Goal: Task Accomplishment & Management: Manage account settings

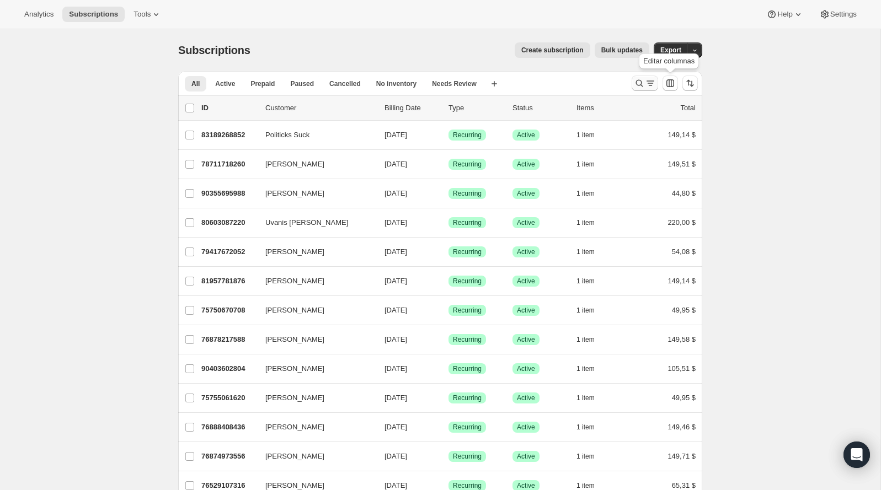
click at [632, 80] on button "Buscar y filtrar resultados" at bounding box center [644, 83] width 26 height 15
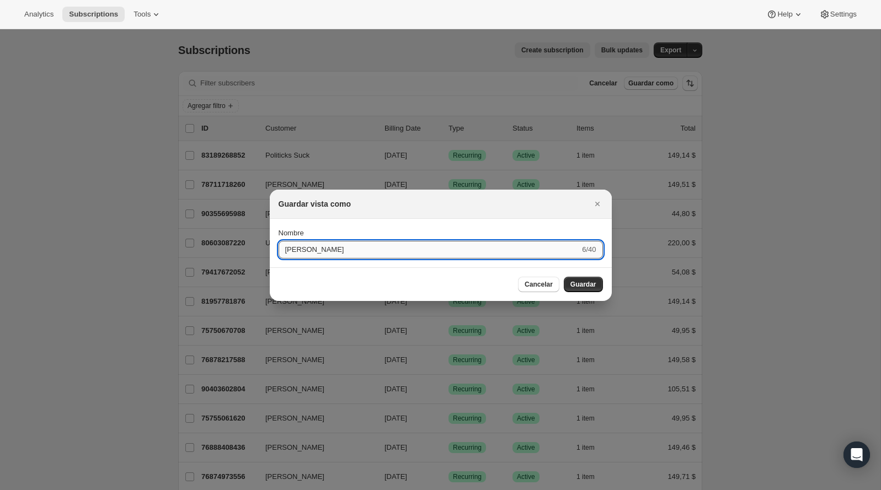
type input "[PERSON_NAME]"
click at [278, 219] on button "Enviar" at bounding box center [293, 225] width 30 height 12
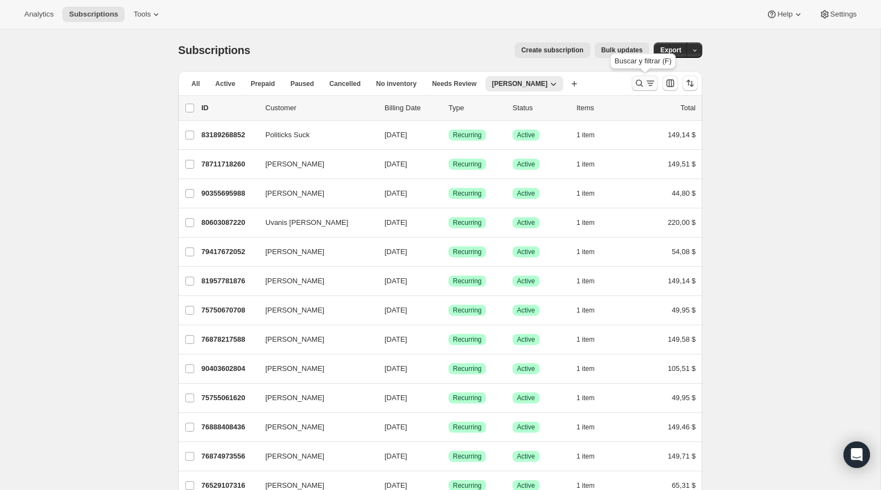
click at [641, 82] on icon "Buscar y filtrar resultados" at bounding box center [638, 83] width 11 height 11
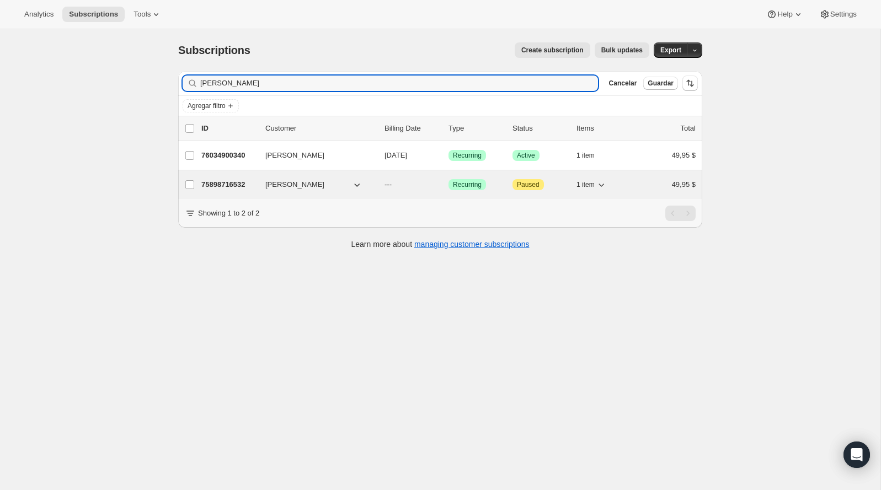
type input "[PERSON_NAME]"
click at [232, 177] on div "75898716532 Meghan Kozlowski --- Logrado Recurring Atención Paused 1 item 49,95…" at bounding box center [448, 184] width 494 height 15
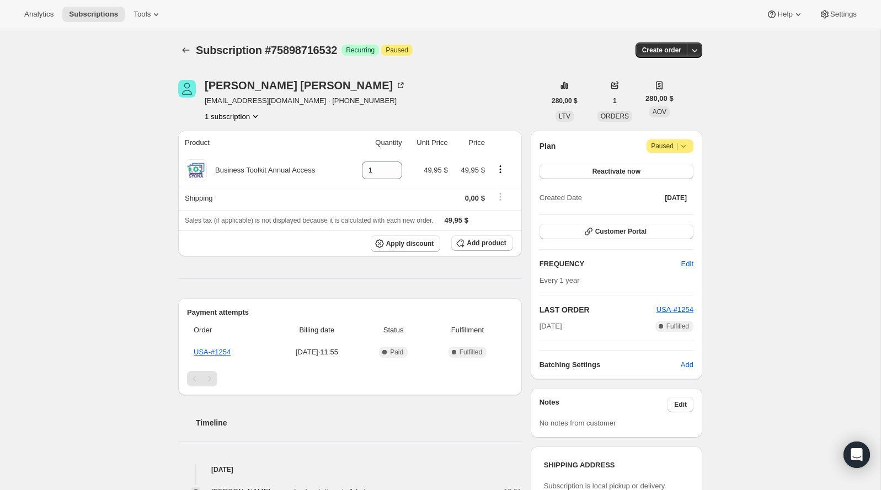
click at [670, 145] on span "Paused |" at bounding box center [670, 146] width 38 height 11
click at [681, 167] on span "Cancel subscription" at bounding box center [666, 167] width 62 height 8
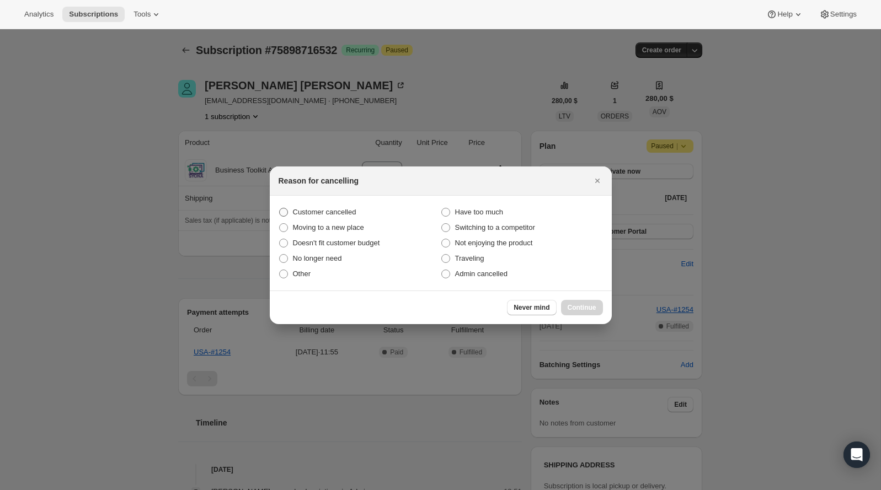
click at [352, 208] on span "Customer cancelled" at bounding box center [324, 212] width 63 height 8
click at [280, 208] on input "Customer cancelled" at bounding box center [279, 208] width 1 height 1
radio input "true"
click at [581, 312] on button "Continue" at bounding box center [582, 307] width 42 height 15
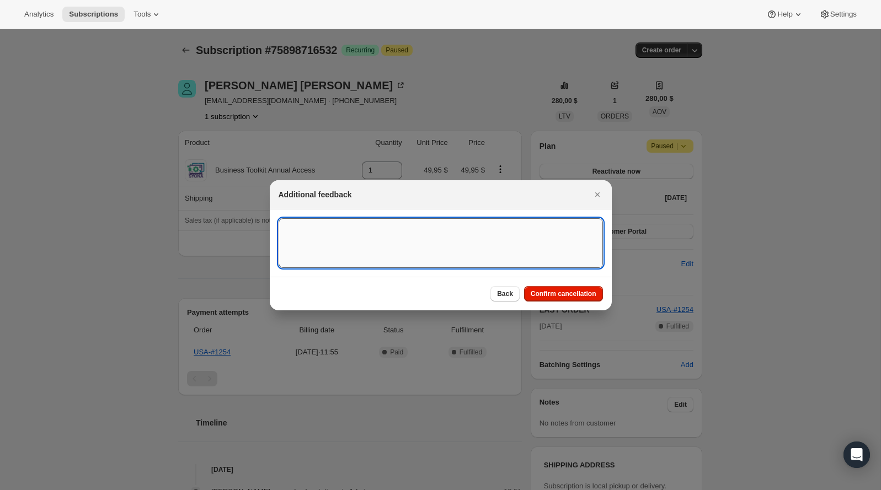
click at [431, 265] on textarea ":rcs:" at bounding box center [440, 243] width 324 height 50
click at [353, 227] on textarea "Customer decided ti end his brand affiliate" at bounding box center [440, 243] width 324 height 50
click at [452, 241] on textarea "Customer decided to end his brand affiliate" at bounding box center [440, 243] width 324 height 50
type textarea "Customer decided to end his brand affiliate agreement"
click at [555, 289] on span "Confirm cancellation" at bounding box center [563, 293] width 66 height 9
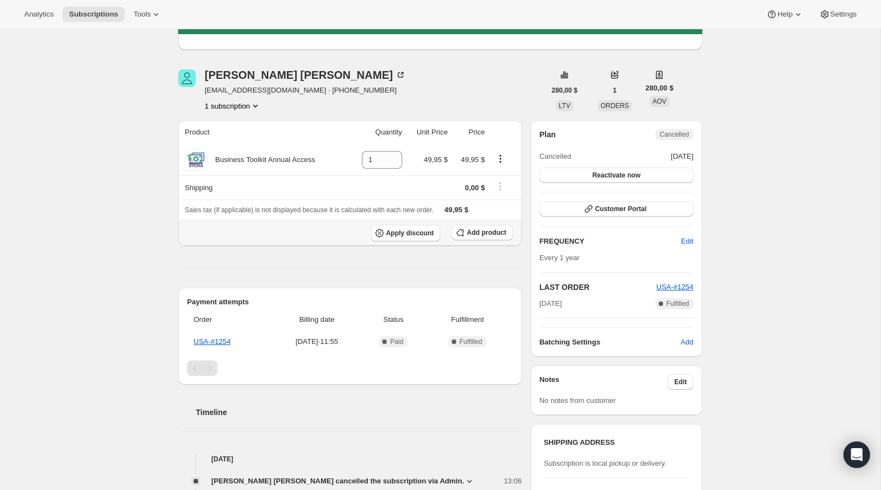
scroll to position [76, 0]
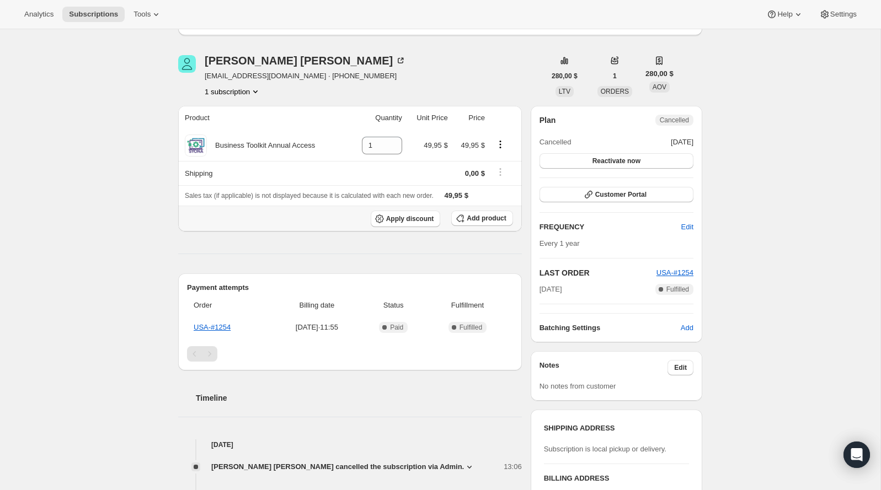
click at [315, 300] on span "Billing date" at bounding box center [317, 305] width 83 height 11
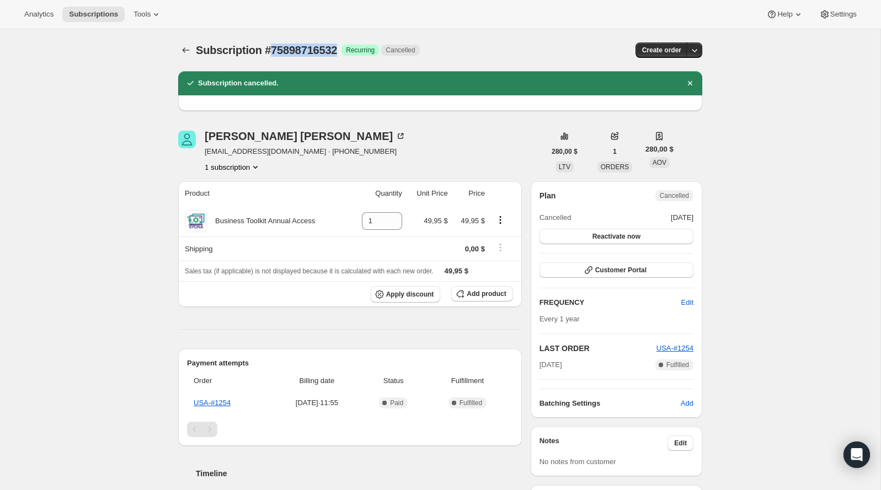
drag, startPoint x: 348, startPoint y: 53, endPoint x: 275, endPoint y: 45, distance: 73.9
click at [275, 45] on div "Subscription #75898716532 Logrado Recurring Cancelled" at bounding box center [358, 49] width 325 height 15
click at [251, 133] on div "Meghan Kozlowski" at bounding box center [305, 136] width 201 height 11
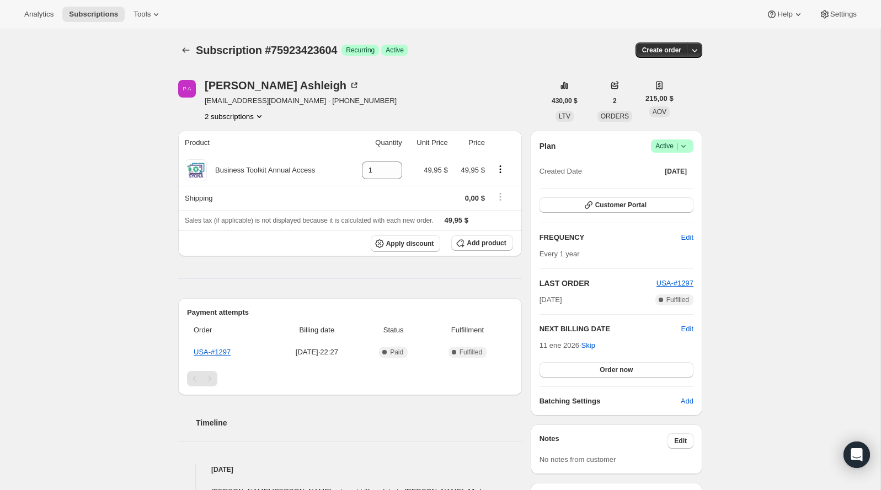
click at [258, 114] on icon "Product actions" at bounding box center [259, 116] width 11 height 11
click at [253, 155] on span "77154976116" at bounding box center [233, 155] width 77 height 11
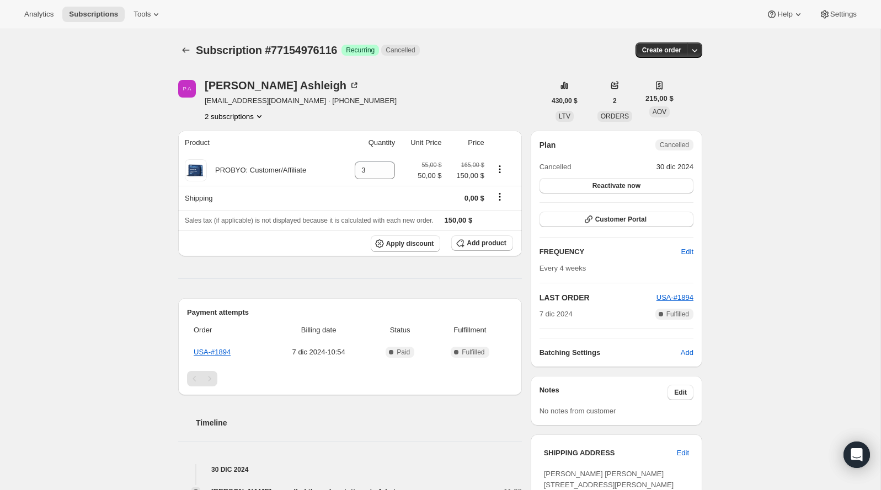
click at [242, 111] on button "2 subscriptions" at bounding box center [235, 116] width 60 height 11
click at [241, 133] on span "75923423604" at bounding box center [219, 136] width 44 height 8
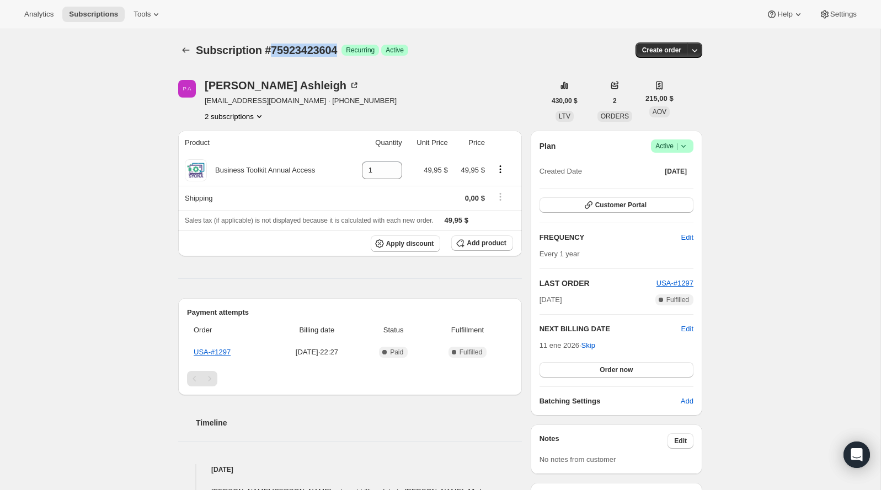
drag, startPoint x: 351, startPoint y: 51, endPoint x: 273, endPoint y: 50, distance: 77.7
click at [273, 50] on div "Subscription #75923423604 Logrado Recurring Logrado Active" at bounding box center [355, 49] width 319 height 15
click at [224, 105] on span "[EMAIL_ADDRESS][DOMAIN_NAME] · [PHONE_NUMBER]" at bounding box center [301, 100] width 192 height 11
click at [224, 113] on button "1 subscription" at bounding box center [233, 116] width 56 height 11
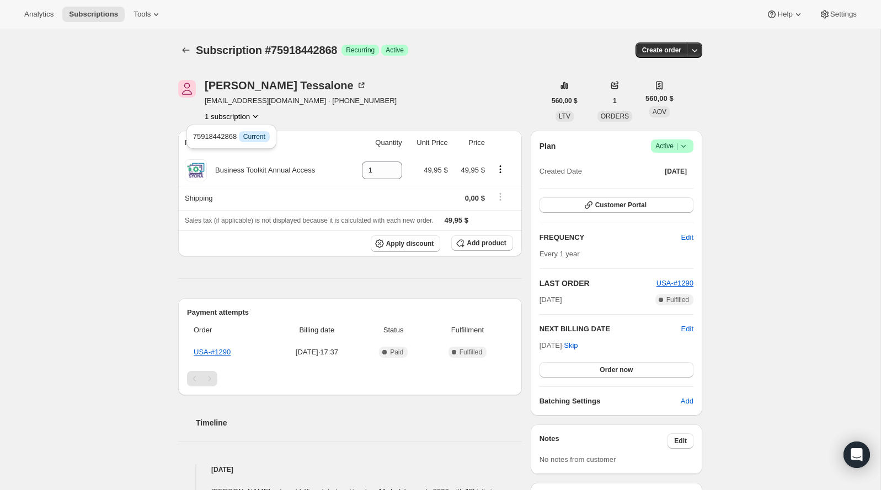
click at [676, 138] on div "Plan Logrado Active | Created Date [DATE] Customer Portal FREQUENCY Edit Every …" at bounding box center [615, 273] width 171 height 285
click at [679, 145] on icon at bounding box center [683, 146] width 11 height 11
click at [671, 189] on span "Cancel subscription" at bounding box center [668, 186] width 62 height 8
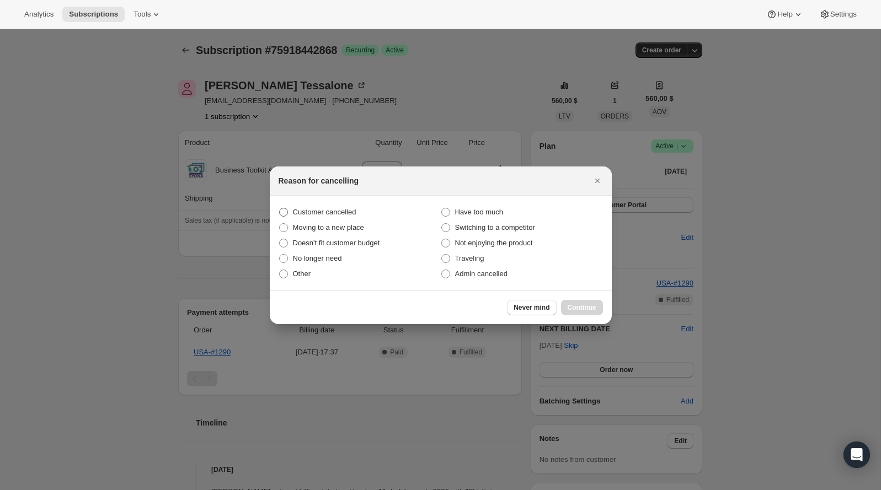
click at [328, 213] on span "Customer cancelled" at bounding box center [324, 212] width 63 height 8
click at [280, 208] on input "Customer cancelled" at bounding box center [279, 208] width 1 height 1
radio input "true"
click at [578, 305] on span "Continue" at bounding box center [581, 307] width 29 height 9
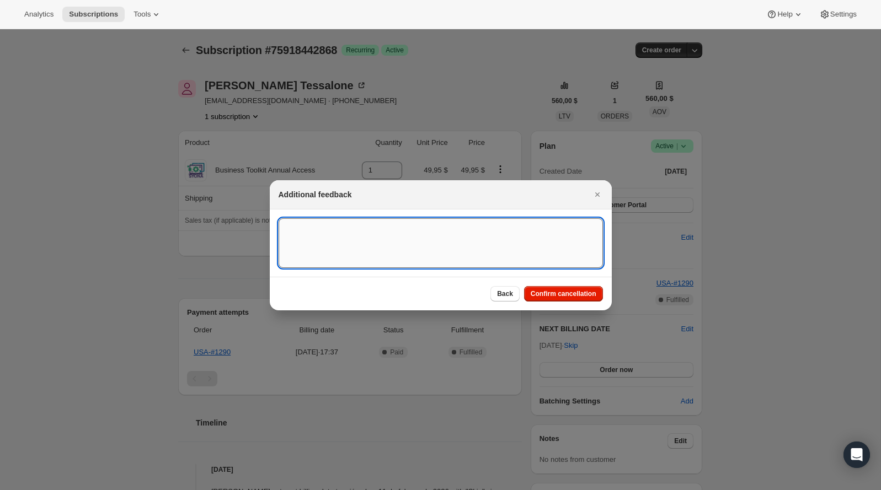
click at [469, 253] on textarea ":rbh:" at bounding box center [440, 243] width 324 height 50
type textarea "Customer has decided to end his brand affiliate agreement"
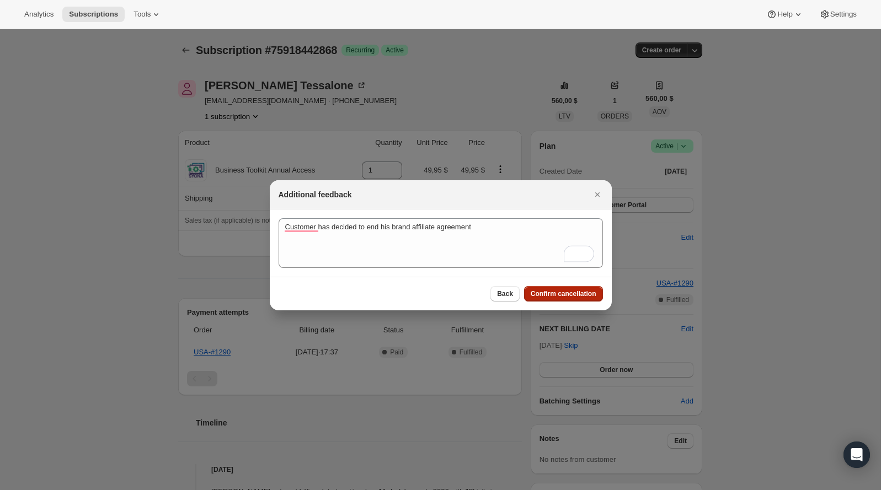
click at [565, 298] on button "Confirm cancellation" at bounding box center [563, 293] width 79 height 15
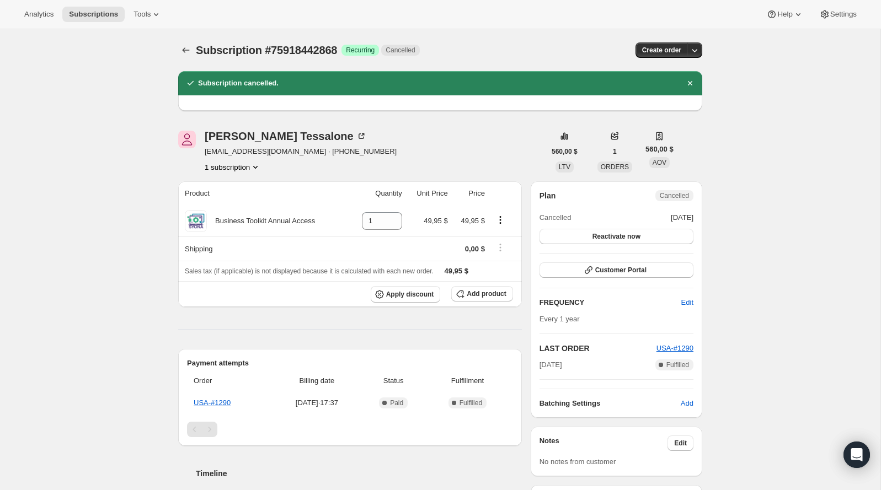
click at [279, 142] on div "Eileen Tessalone" at bounding box center [286, 136] width 162 height 11
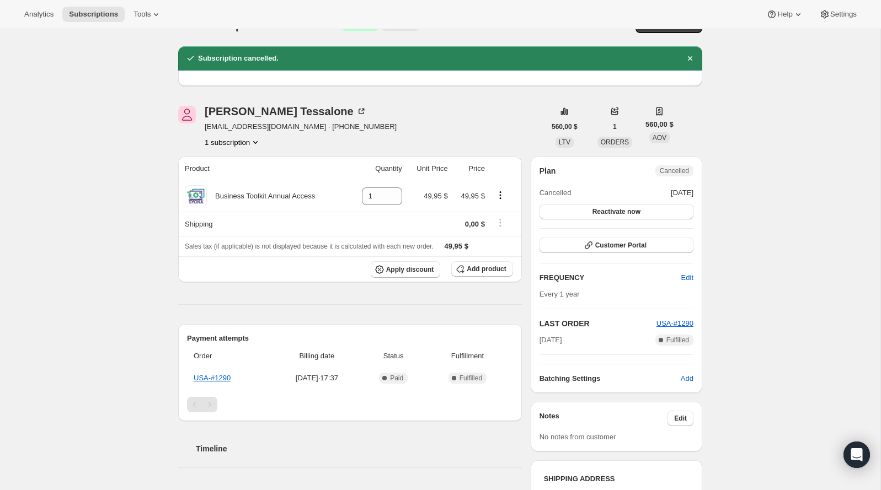
scroll to position [28, 0]
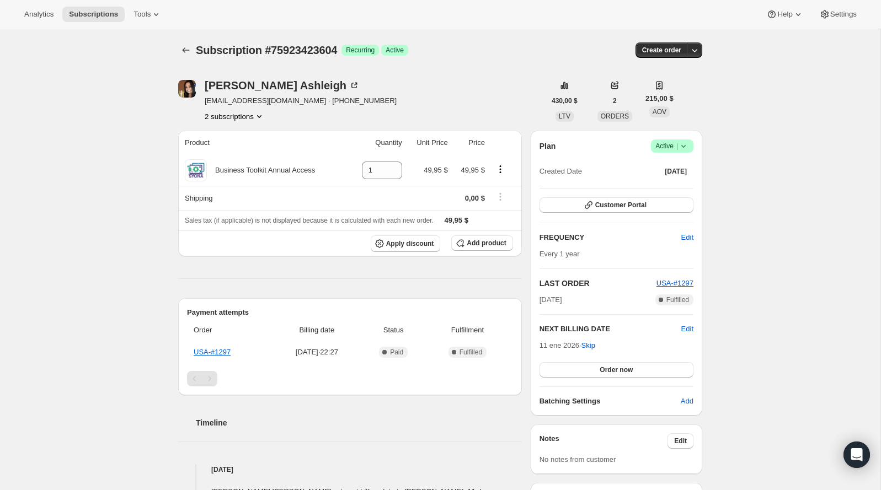
click at [240, 118] on button "2 subscriptions" at bounding box center [235, 116] width 60 height 11
click at [235, 150] on span "77154976116" at bounding box center [233, 155] width 77 height 11
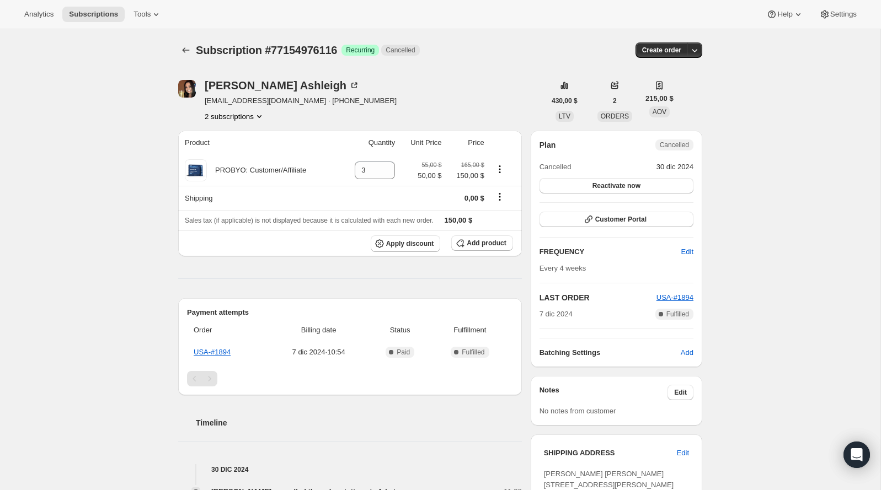
click at [255, 116] on button "2 subscriptions" at bounding box center [235, 116] width 60 height 11
click at [251, 133] on span "75923423604" at bounding box center [235, 136] width 77 height 11
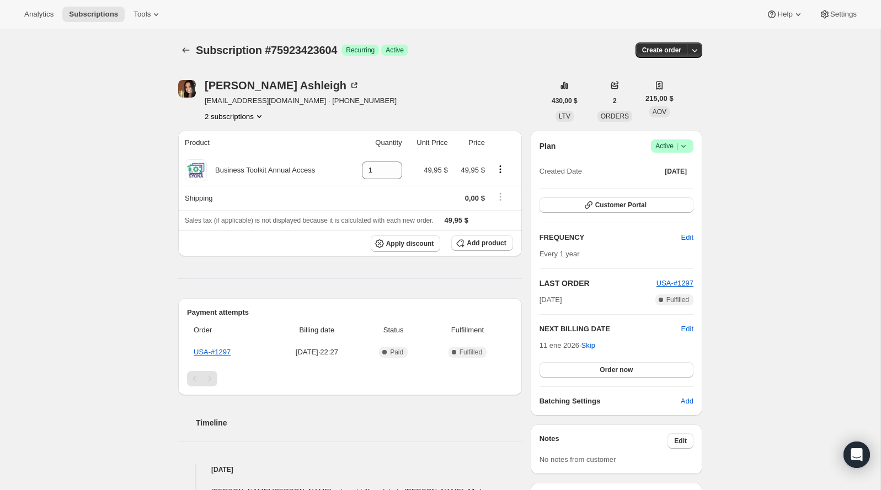
click at [673, 146] on span "Active |" at bounding box center [672, 146] width 34 height 11
click at [672, 183] on span "Cancel subscription" at bounding box center [668, 186] width 62 height 8
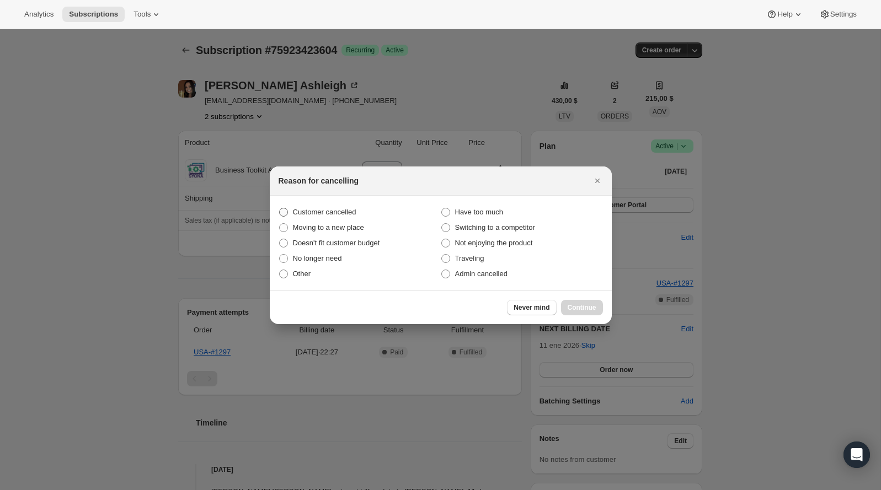
click at [346, 214] on span "Customer cancelled" at bounding box center [324, 212] width 63 height 8
click at [280, 208] on input "Customer cancelled" at bounding box center [279, 208] width 1 height 1
radio input "true"
click at [569, 309] on span "Continue" at bounding box center [581, 307] width 29 height 9
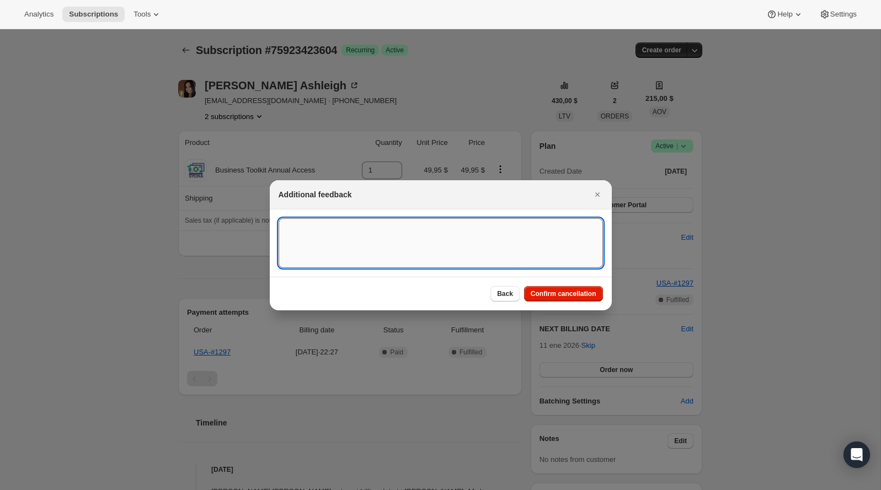
click at [354, 240] on textarea ":rfe:" at bounding box center [440, 243] width 324 height 50
type textarea "C"
click at [390, 227] on textarea "Customer has decided to end his brand affiliate agreement." at bounding box center [440, 243] width 324 height 50
click at [357, 219] on textarea "Customer has decided to end his brand affiliate agreement." at bounding box center [440, 243] width 324 height 50
type textarea "Customer has decided to end his brand affiliate agreement."
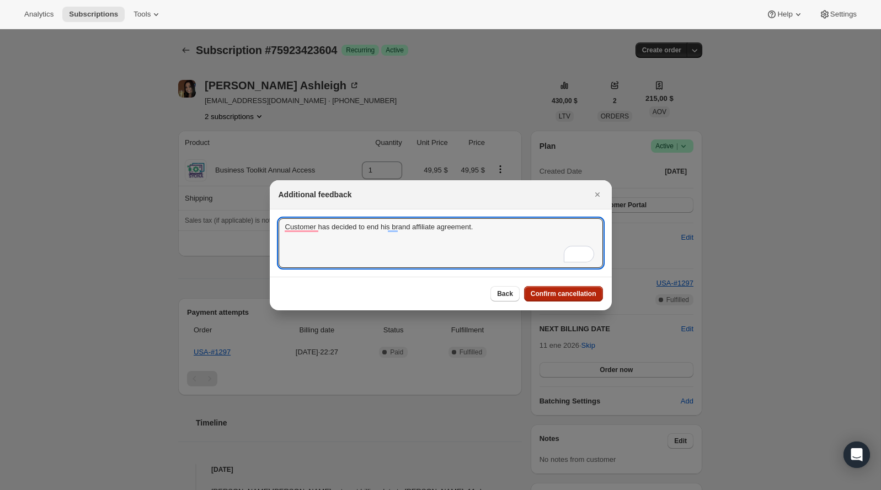
click at [572, 298] on button "Confirm cancellation" at bounding box center [563, 293] width 79 height 15
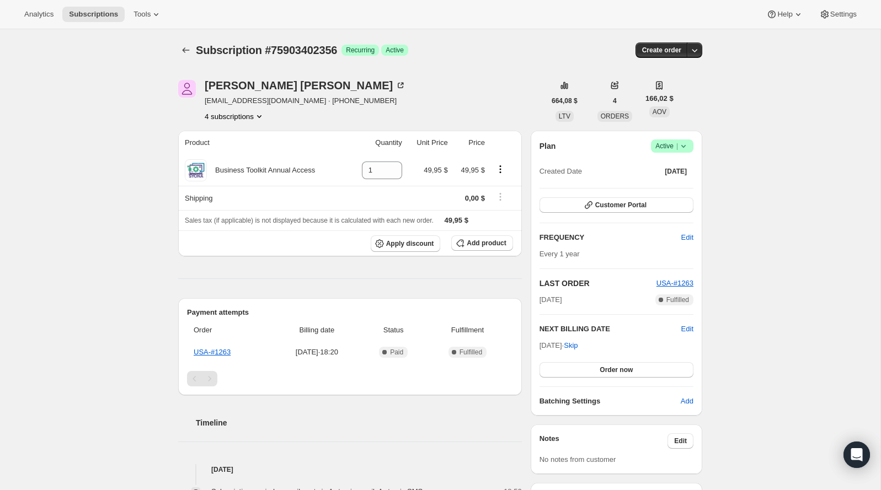
click at [249, 121] on button "4 subscriptions" at bounding box center [235, 116] width 60 height 11
click at [262, 164] on ul "75903402356 Información Current 76763038068 77197934964 91814003060" at bounding box center [232, 165] width 83 height 74
click at [261, 159] on span "76763038068" at bounding box center [233, 155] width 77 height 11
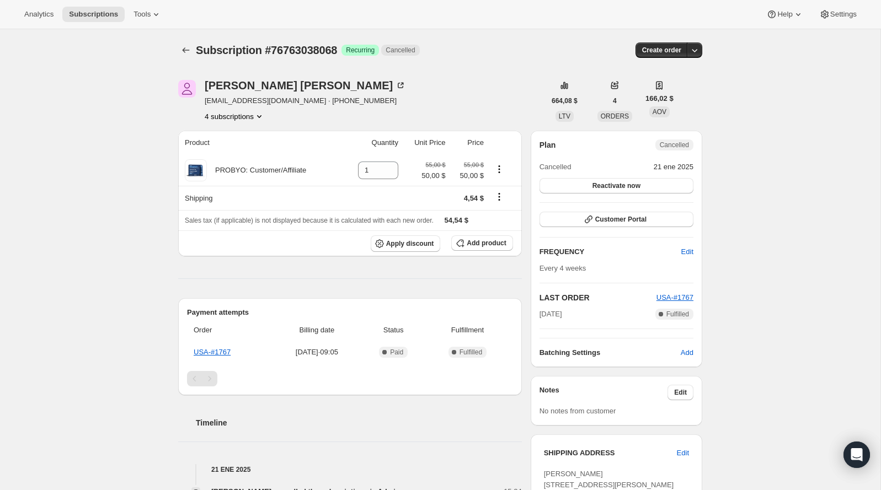
drag, startPoint x: 246, startPoint y: 88, endPoint x: 255, endPoint y: 121, distance: 34.4
click at [255, 121] on div "Amy Kinard amyscottkinard@gmail.com · +19152277577 4 subscriptions" at bounding box center [305, 101] width 201 height 42
click at [255, 121] on button "4 subscriptions" at bounding box center [235, 116] width 60 height 11
click at [256, 178] on span "77197934964" at bounding box center [233, 174] width 77 height 11
click at [254, 116] on button "4 subscriptions" at bounding box center [235, 116] width 60 height 11
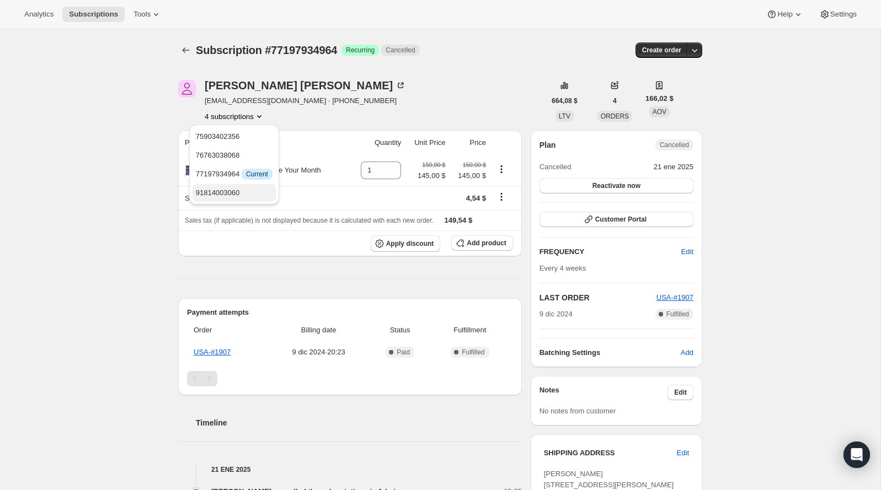
click at [261, 191] on span "91814003060" at bounding box center [234, 192] width 77 height 11
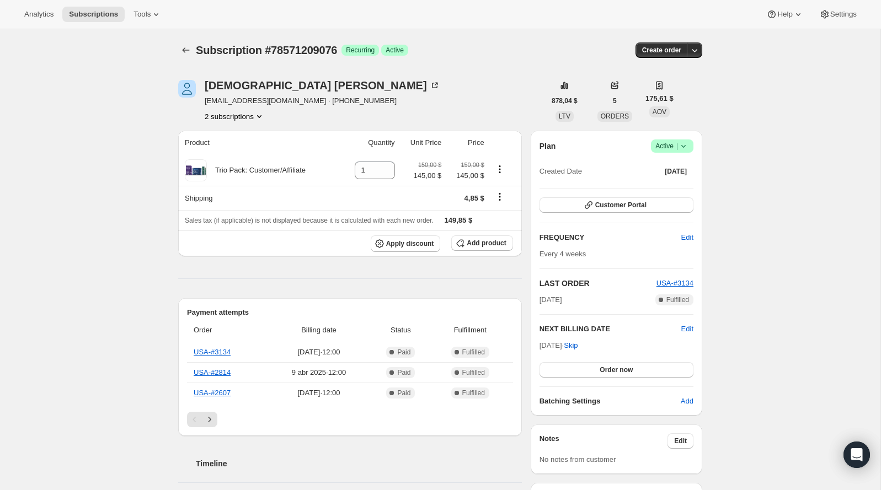
click at [691, 147] on span "Logrado Active |" at bounding box center [672, 145] width 42 height 13
click at [665, 187] on span "Cancel subscription" at bounding box center [668, 186] width 62 height 8
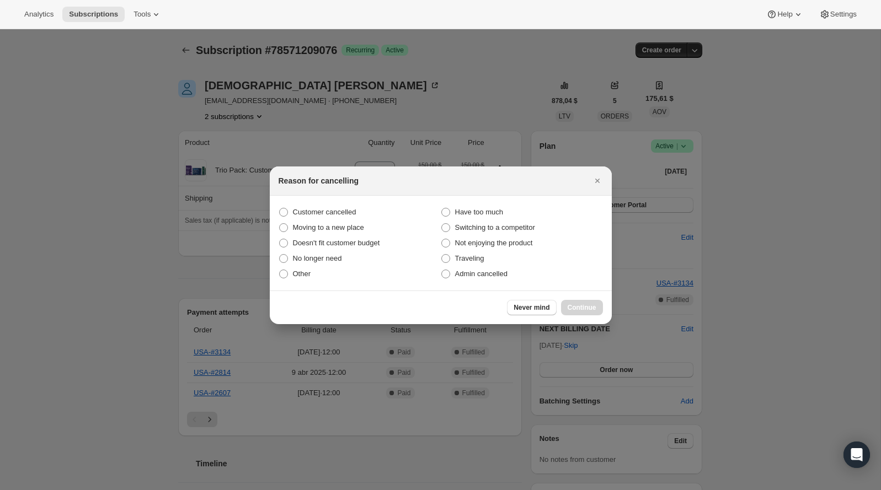
click at [597, 180] on icon "Cerrar" at bounding box center [596, 181] width 4 height 4
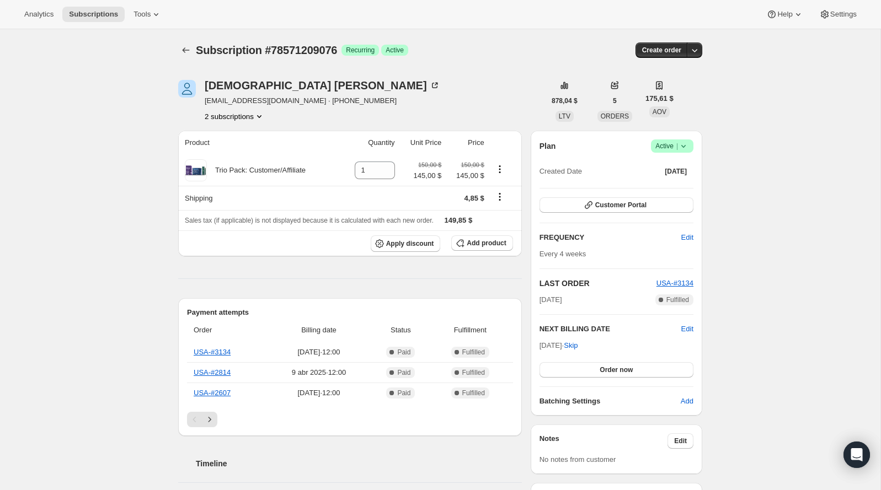
drag, startPoint x: 648, startPoint y: 58, endPoint x: 678, endPoint y: 145, distance: 91.4
click at [678, 145] on icon at bounding box center [683, 146] width 11 height 11
click at [656, 186] on span "Cancel subscription" at bounding box center [668, 186] width 62 height 8
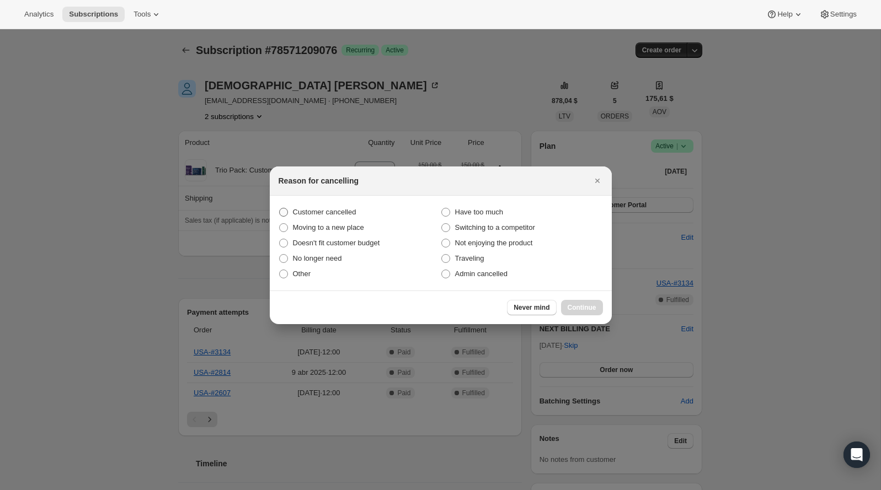
drag, startPoint x: 678, startPoint y: 145, endPoint x: 310, endPoint y: 210, distance: 372.9
click at [310, 210] on span "Customer cancelled" at bounding box center [324, 212] width 63 height 8
click at [280, 208] on input "Customer cancelled" at bounding box center [279, 208] width 1 height 1
radio input "true"
drag, startPoint x: 310, startPoint y: 210, endPoint x: 568, endPoint y: 311, distance: 276.5
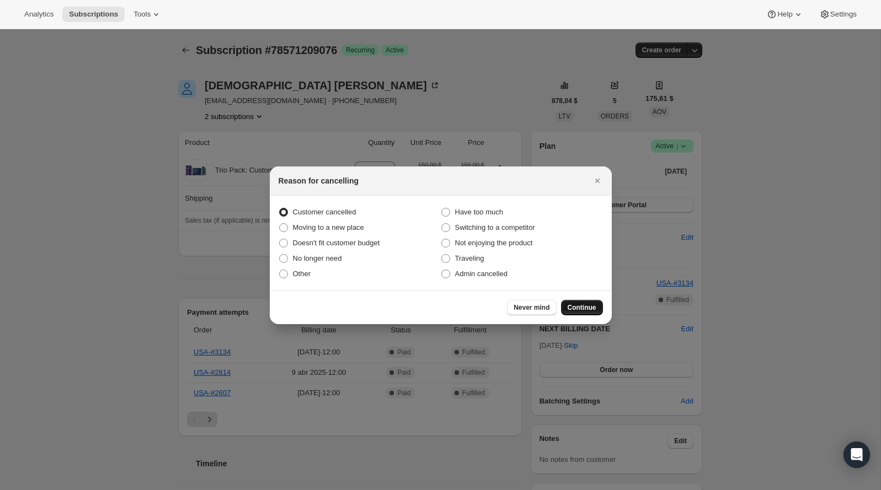
click at [568, 311] on span "Continue" at bounding box center [581, 307] width 29 height 9
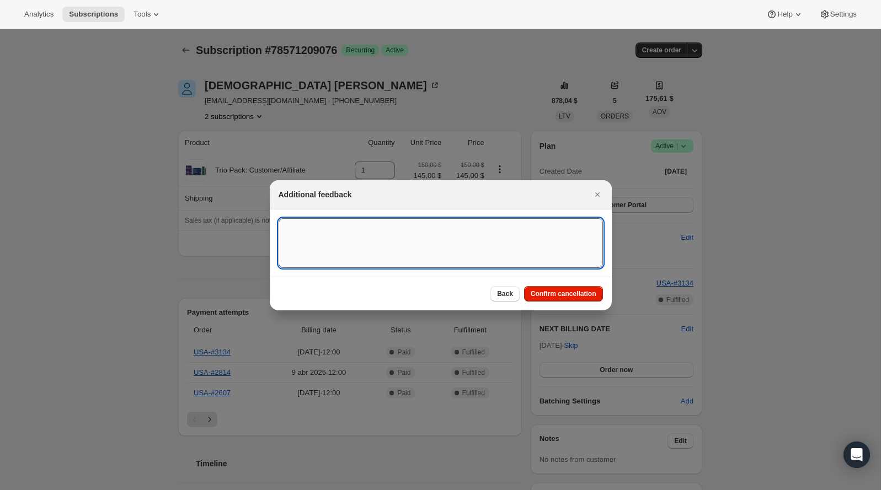
drag, startPoint x: 568, startPoint y: 311, endPoint x: 398, endPoint y: 266, distance: 176.3
click at [398, 266] on textarea ":rbk:" at bounding box center [440, 243] width 324 height 50
drag, startPoint x: 398, startPoint y: 266, endPoint x: 409, endPoint y: 225, distance: 42.3
click at [409, 225] on textarea "Customer decided to end his suscription" at bounding box center [440, 243] width 324 height 50
type textarea "Customer decided to end his subscription"
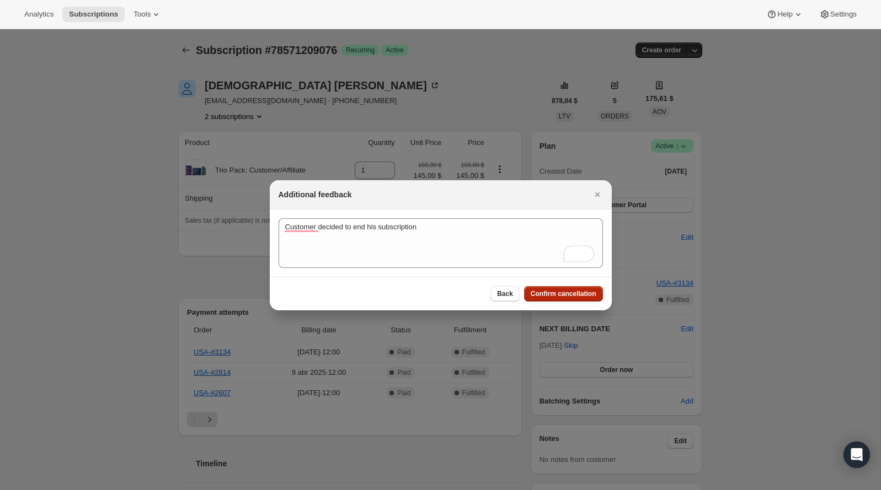
drag, startPoint x: 409, startPoint y: 225, endPoint x: 546, endPoint y: 296, distance: 154.6
click at [546, 296] on span "Confirm cancellation" at bounding box center [563, 293] width 66 height 9
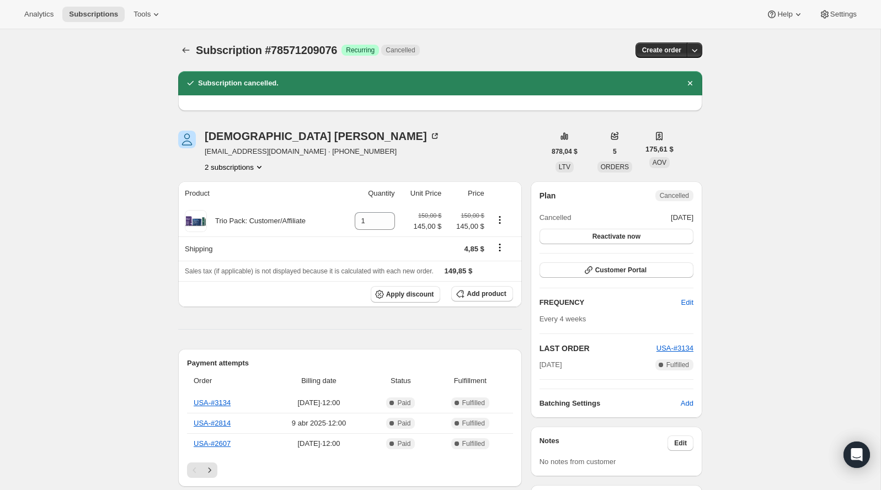
click at [258, 168] on icon "Product actions" at bounding box center [259, 167] width 11 height 11
click at [259, 185] on span "75928142196" at bounding box center [234, 187] width 77 height 11
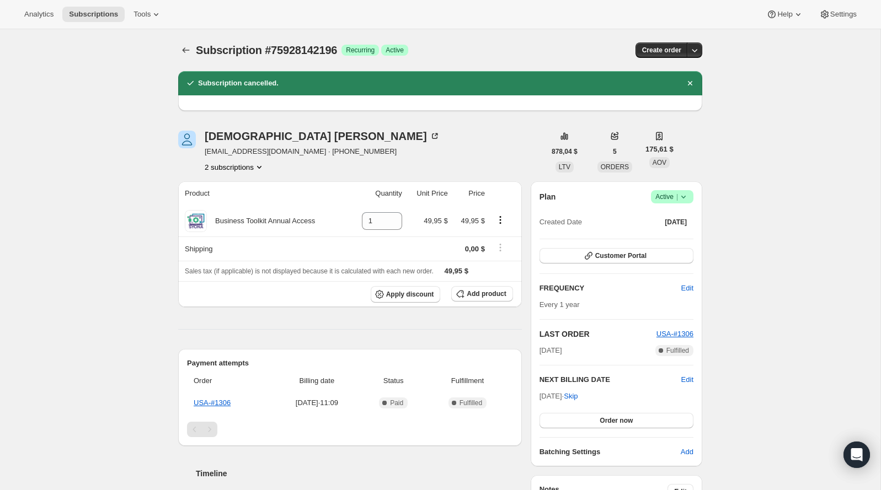
click at [680, 195] on icon at bounding box center [683, 196] width 11 height 11
click at [670, 233] on span "Cancel subscription" at bounding box center [668, 237] width 62 height 8
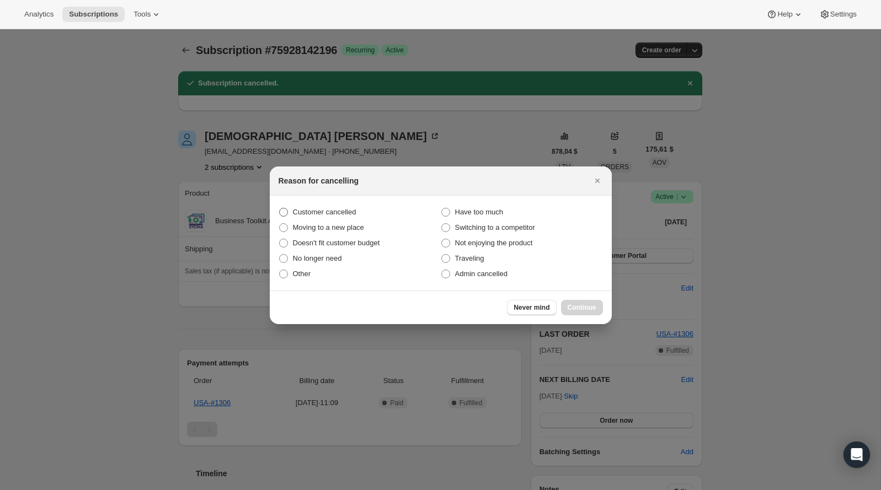
click at [346, 208] on span "Customer cancelled" at bounding box center [324, 212] width 63 height 8
click at [280, 208] on input "Customer cancelled" at bounding box center [279, 208] width 1 height 1
radio input "true"
click at [582, 298] on div "Never mind Continue" at bounding box center [441, 308] width 342 height 34
click at [581, 302] on button "Continue" at bounding box center [582, 307] width 42 height 15
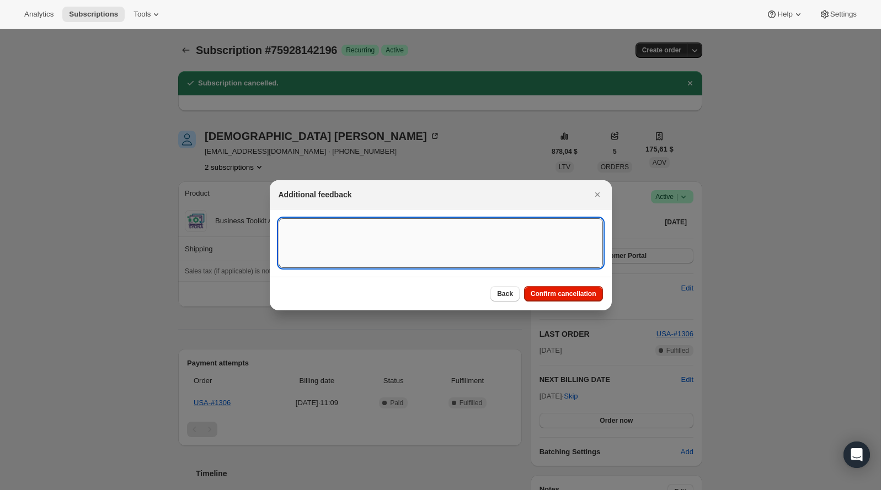
click at [457, 218] on textarea ":rgt:" at bounding box center [440, 243] width 324 height 50
click at [445, 226] on textarea "Customer has decided to end his brand affiliate." at bounding box center [440, 243] width 324 height 50
type textarea "Customer has decided to end his brand affiliate agreement."
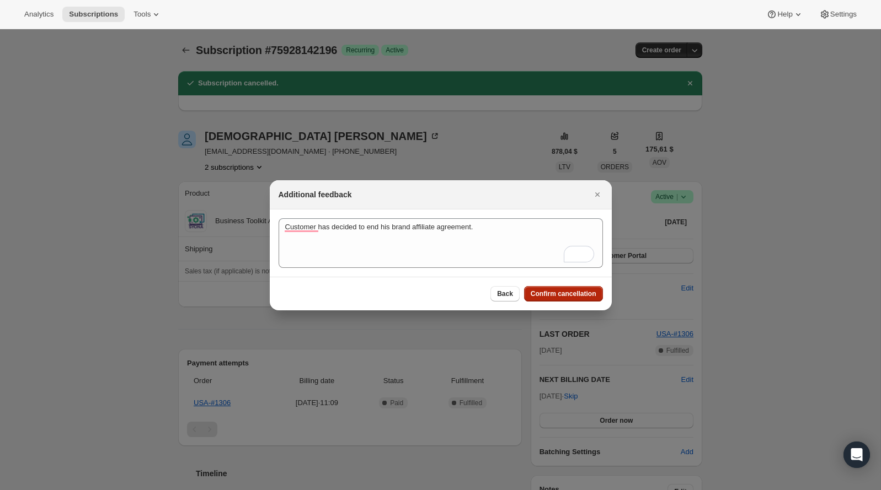
click at [581, 294] on span "Confirm cancellation" at bounding box center [563, 293] width 66 height 9
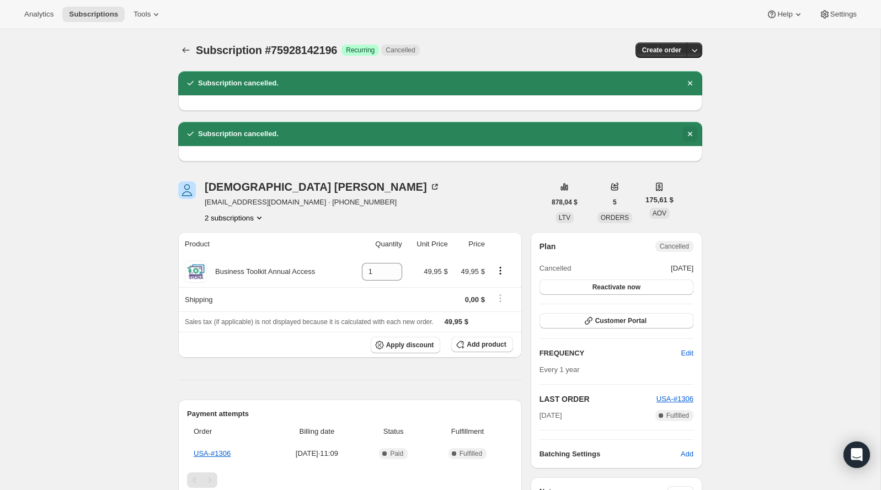
click at [694, 133] on icon "Descartar notificación" at bounding box center [689, 133] width 11 height 11
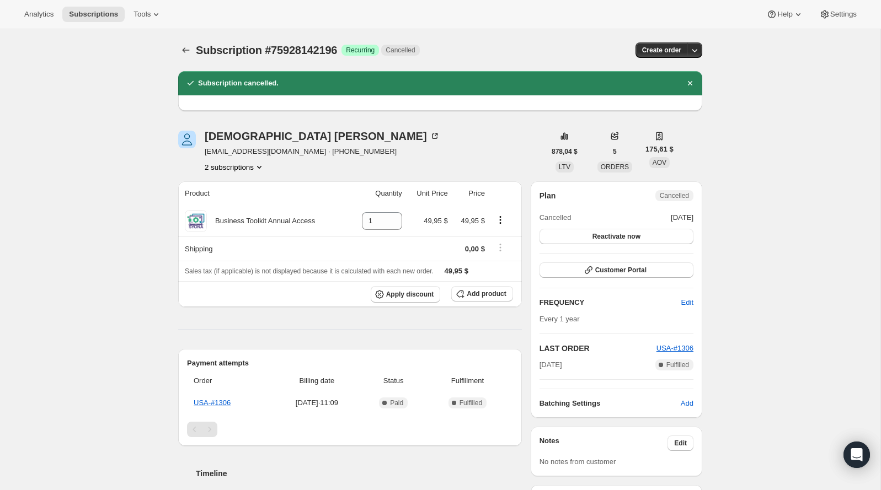
click at [248, 162] on button "2 subscriptions" at bounding box center [235, 167] width 60 height 11
click at [257, 204] on span "78571209076" at bounding box center [234, 206] width 77 height 11
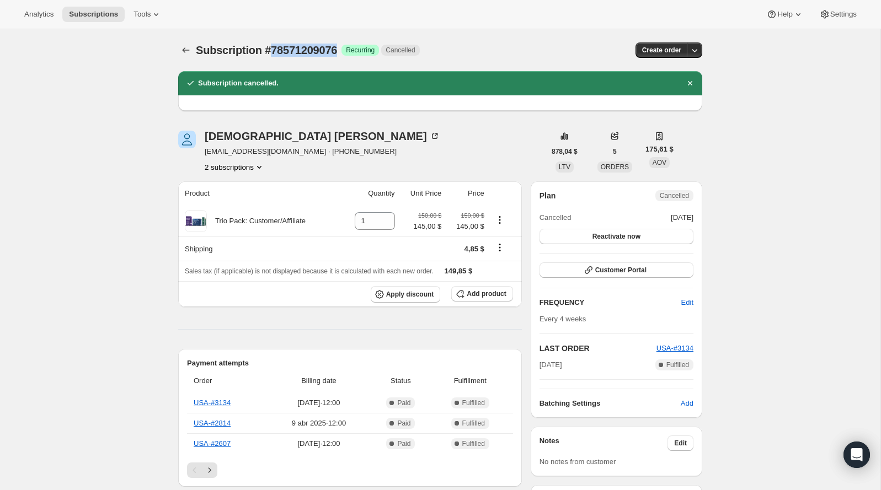
copy span "78571209076"
drag, startPoint x: 348, startPoint y: 50, endPoint x: 274, endPoint y: 52, distance: 73.9
click at [274, 52] on div "Subscription #78571209076 Logrado Recurring Cancelled" at bounding box center [358, 49] width 325 height 15
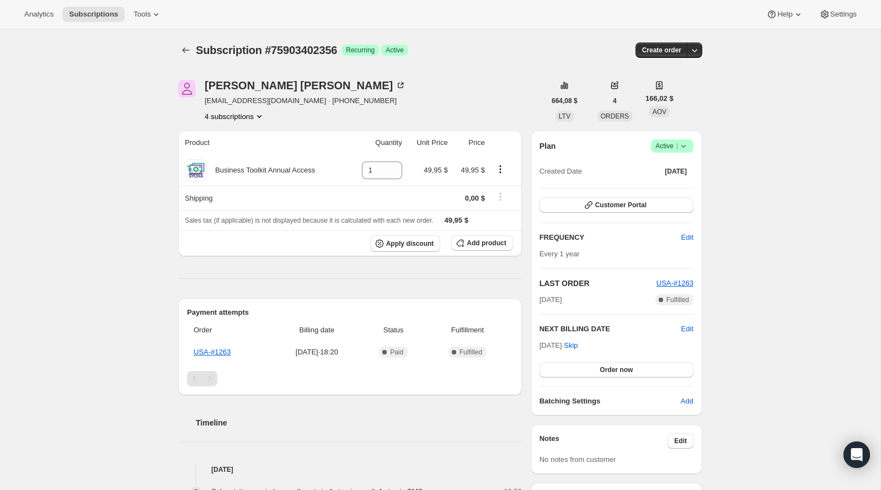
click at [265, 112] on icon "Product actions" at bounding box center [259, 116] width 11 height 11
click at [244, 159] on span "76763038068" at bounding box center [233, 155] width 77 height 11
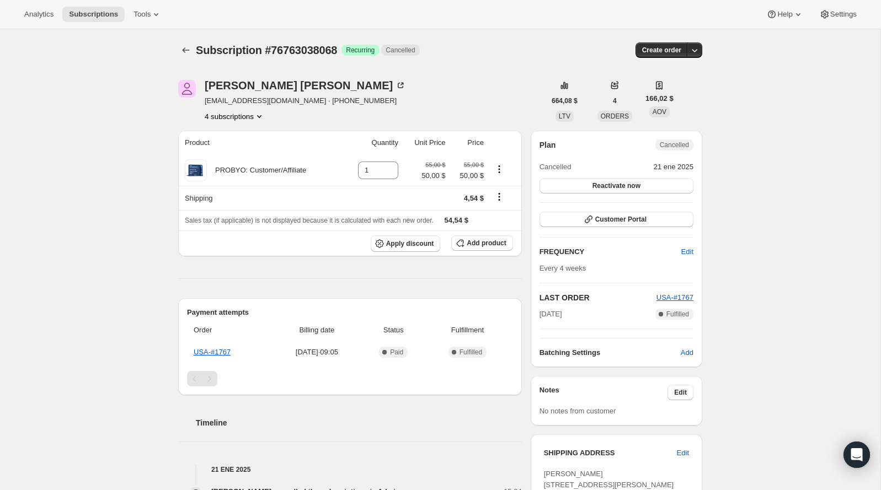
click at [250, 119] on button "4 subscriptions" at bounding box center [235, 116] width 60 height 11
click at [253, 181] on button "77197934964" at bounding box center [233, 174] width 83 height 18
click at [251, 115] on button "4 subscriptions" at bounding box center [235, 116] width 60 height 11
click at [237, 195] on span "91814003060" at bounding box center [218, 193] width 44 height 8
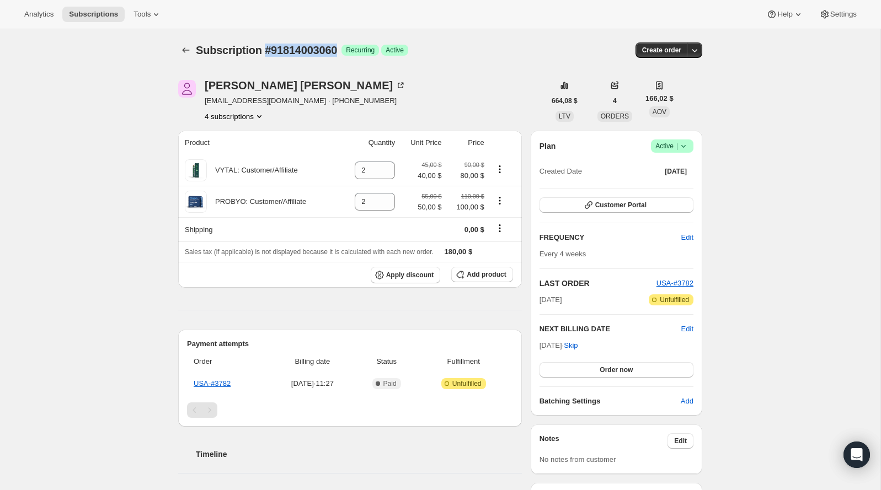
drag, startPoint x: 350, startPoint y: 51, endPoint x: 268, endPoint y: 50, distance: 82.2
click at [268, 50] on div "Subscription #91814003060 Logrado Recurring Logrado Active" at bounding box center [355, 49] width 319 height 15
click at [254, 119] on button "4 subscriptions" at bounding box center [235, 116] width 60 height 11
click at [254, 133] on span "75903402356" at bounding box center [233, 136] width 77 height 11
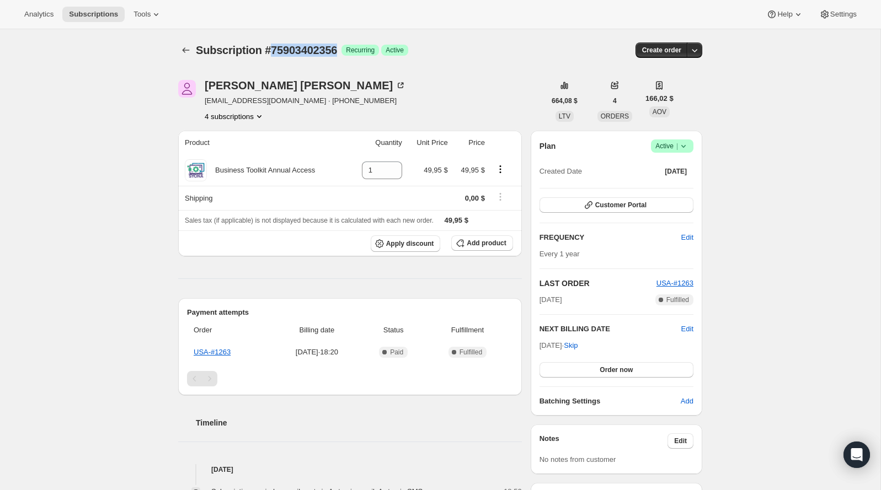
drag, startPoint x: 353, startPoint y: 51, endPoint x: 276, endPoint y: 46, distance: 76.8
click at [276, 46] on div "Subscription #75903402356 Logrado Recurring Logrado Active" at bounding box center [355, 49] width 319 height 15
click at [276, 45] on span "Subscription #75903402356" at bounding box center [266, 50] width 141 height 12
drag, startPoint x: 276, startPoint y: 46, endPoint x: 350, endPoint y: 50, distance: 74.0
click at [337, 50] on span "Subscription #75903402356" at bounding box center [266, 50] width 141 height 12
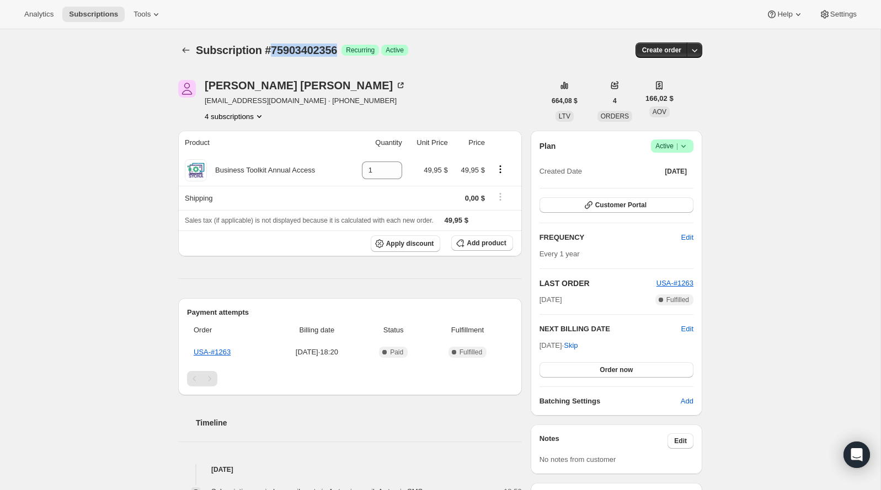
copy span "75903402356"
drag, startPoint x: 350, startPoint y: 50, endPoint x: 274, endPoint y: 50, distance: 76.1
click at [274, 50] on span "Subscription #75903402356" at bounding box center [266, 50] width 141 height 12
click at [399, 69] on div "Subscription #75903402356. Esta página está lista Subscription #75903402356 Log…" at bounding box center [440, 50] width 524 height 42
click at [660, 145] on span "Active |" at bounding box center [672, 146] width 34 height 11
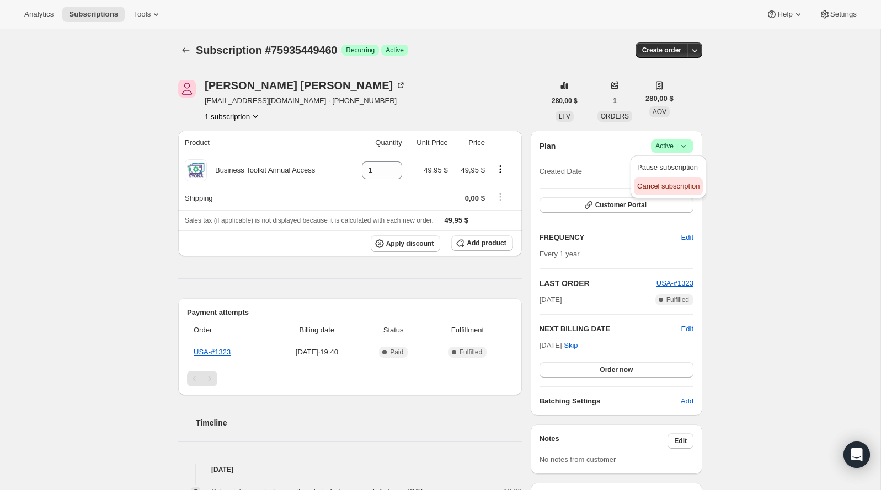
click at [658, 186] on span "Cancel subscription" at bounding box center [668, 186] width 62 height 8
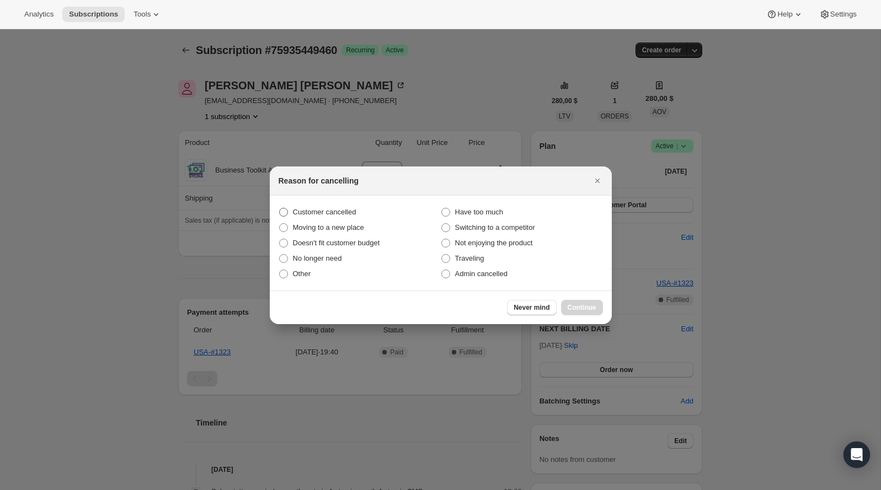
click at [340, 211] on span "Customer cancelled" at bounding box center [324, 212] width 63 height 8
click at [280, 208] on input "Customer cancelled" at bounding box center [279, 208] width 1 height 1
radio input "true"
click at [582, 300] on button "Continue" at bounding box center [582, 307] width 42 height 15
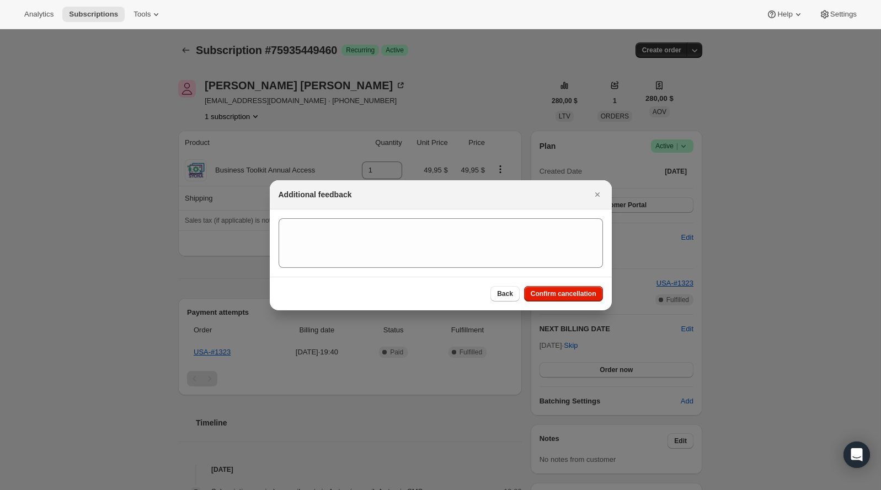
click at [396, 203] on div "Additional feedback" at bounding box center [441, 194] width 342 height 29
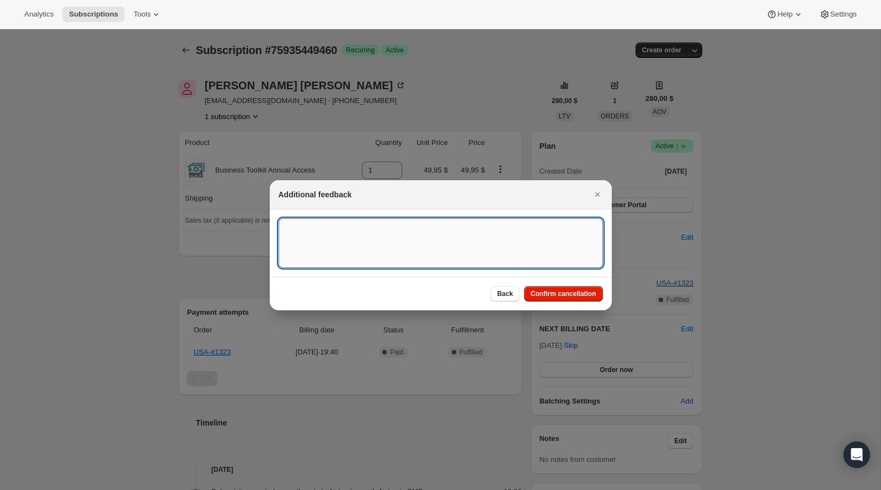
click at [396, 222] on textarea ":rbj:" at bounding box center [440, 243] width 324 height 50
type textarea "Customer has decided to end his brand affiliate agreement."
click at [537, 291] on span "Confirm cancellation" at bounding box center [563, 293] width 66 height 9
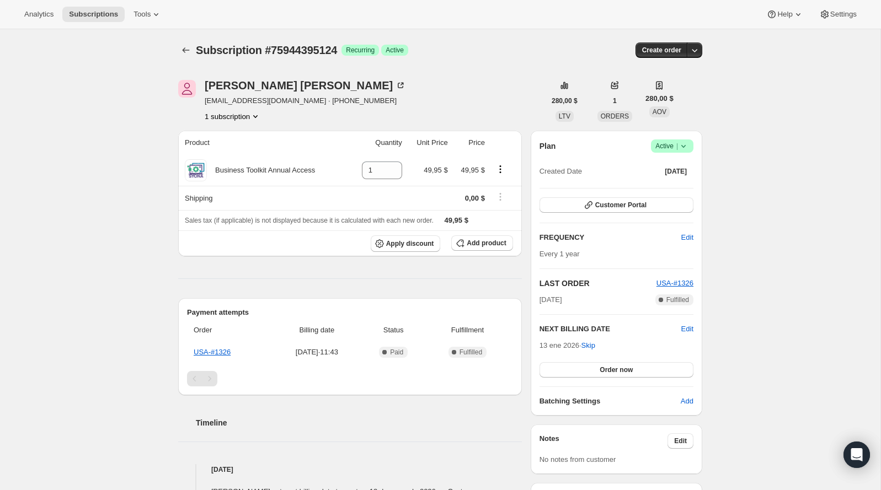
click at [679, 144] on icon at bounding box center [683, 146] width 11 height 11
drag, startPoint x: 637, startPoint y: 94, endPoint x: 655, endPoint y: 186, distance: 93.3
click at [655, 186] on span "Cancel subscription" at bounding box center [668, 186] width 62 height 8
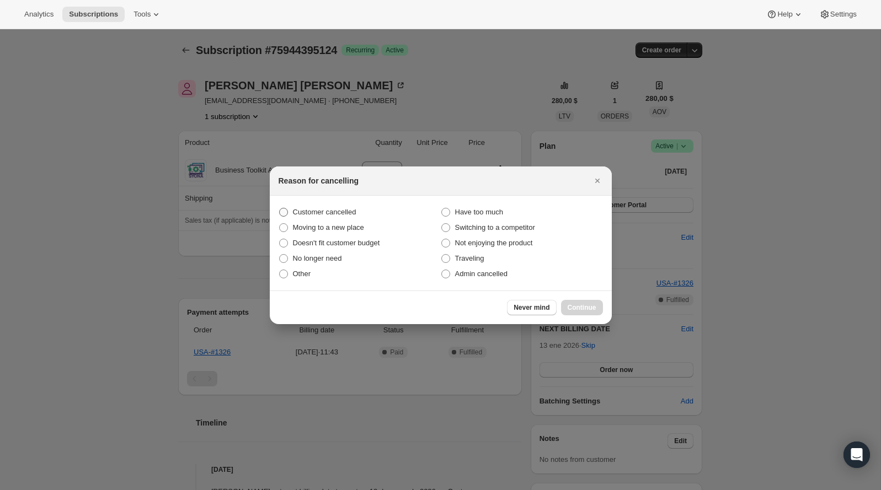
drag, startPoint x: 655, startPoint y: 186, endPoint x: 338, endPoint y: 210, distance: 317.9
click at [338, 210] on span "Customer cancelled" at bounding box center [324, 212] width 63 height 8
click at [280, 208] on input "Customer cancelled" at bounding box center [279, 208] width 1 height 1
radio input "true"
drag, startPoint x: 338, startPoint y: 210, endPoint x: 589, endPoint y: 312, distance: 270.8
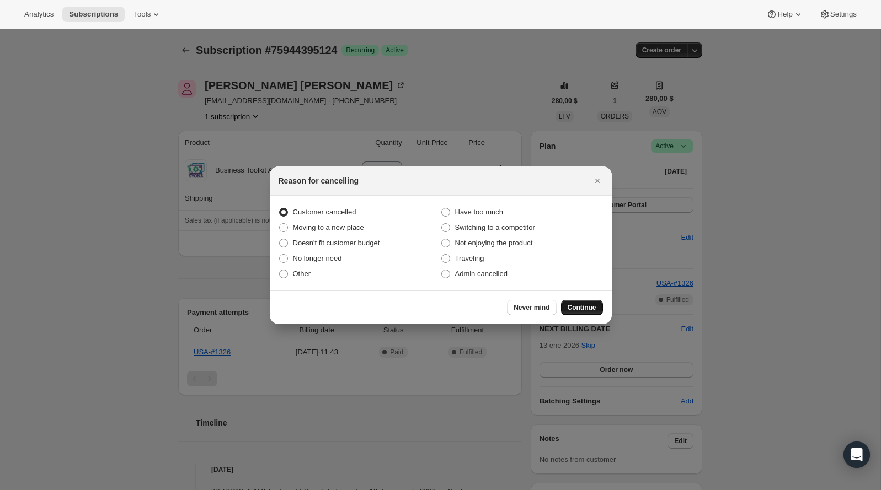
click at [589, 312] on button "Continue" at bounding box center [582, 307] width 42 height 15
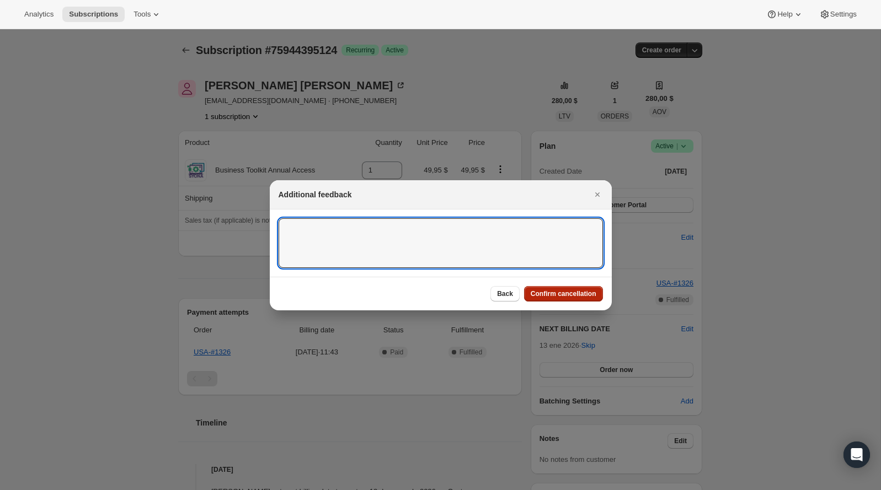
drag, startPoint x: 589, startPoint y: 312, endPoint x: 441, endPoint y: 236, distance: 166.4
click at [441, 236] on textarea ":rbj:" at bounding box center [440, 243] width 324 height 50
type textarea "Customer has decided to end his brand affiliate agreement."
click at [568, 291] on span "Confirm cancellation" at bounding box center [563, 293] width 66 height 9
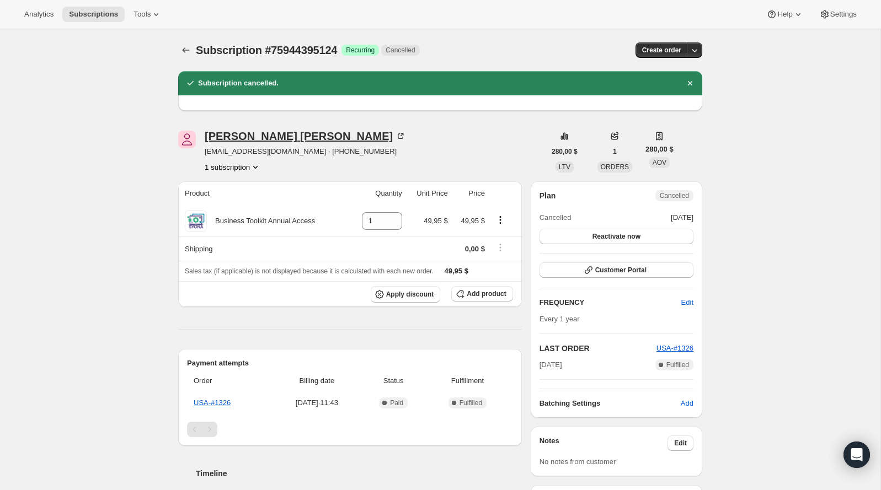
click at [244, 135] on div "[PERSON_NAME]" at bounding box center [305, 136] width 201 height 11
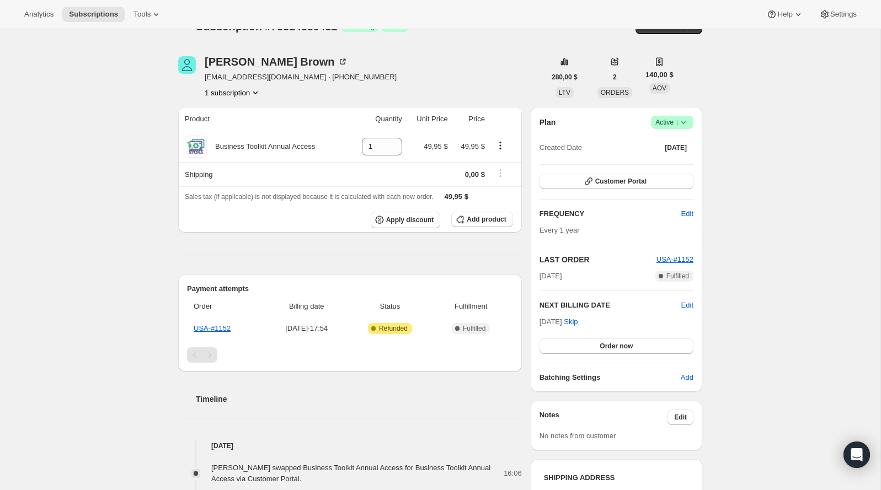
scroll to position [23, 0]
click at [675, 121] on span "Active |" at bounding box center [672, 122] width 34 height 11
click at [656, 163] on span "Cancel subscription" at bounding box center [668, 163] width 62 height 8
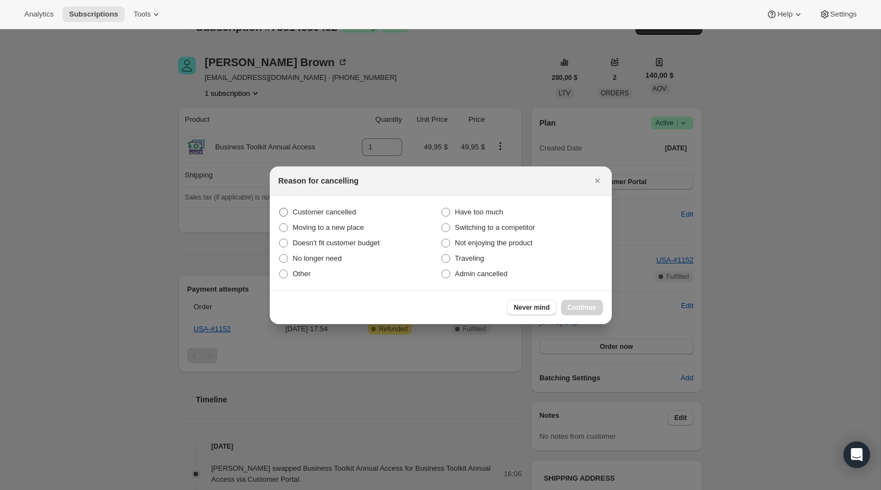
click at [350, 213] on span "Customer cancelled" at bounding box center [324, 212] width 63 height 8
click at [280, 208] on input "Customer cancelled" at bounding box center [279, 208] width 1 height 1
radio input "true"
click at [578, 312] on button "Continue" at bounding box center [582, 307] width 42 height 15
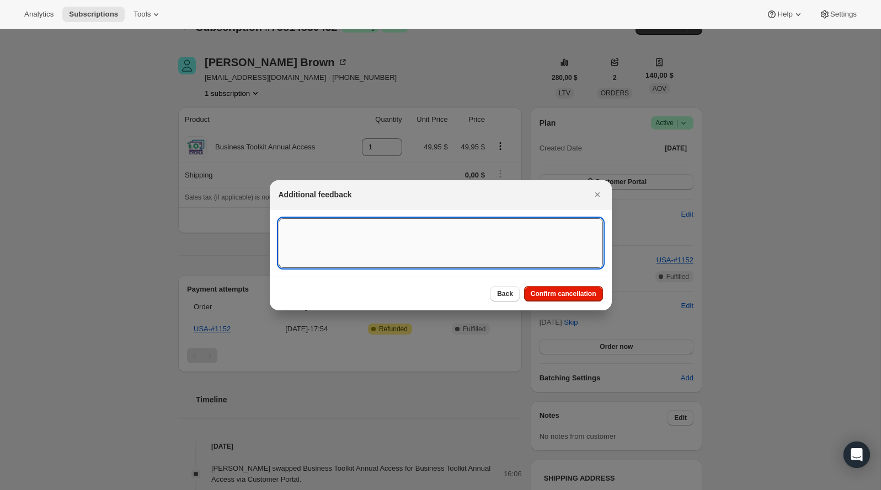
click at [461, 237] on textarea ":rbj:" at bounding box center [440, 243] width 324 height 50
type textarea "Customer has decided to end his brand affiliate aggrement"
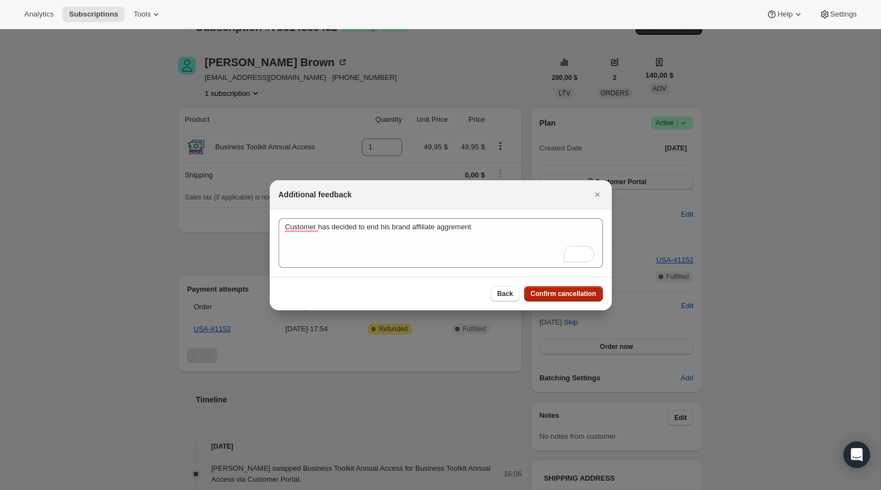
click at [549, 293] on span "Confirm cancellation" at bounding box center [563, 293] width 66 height 9
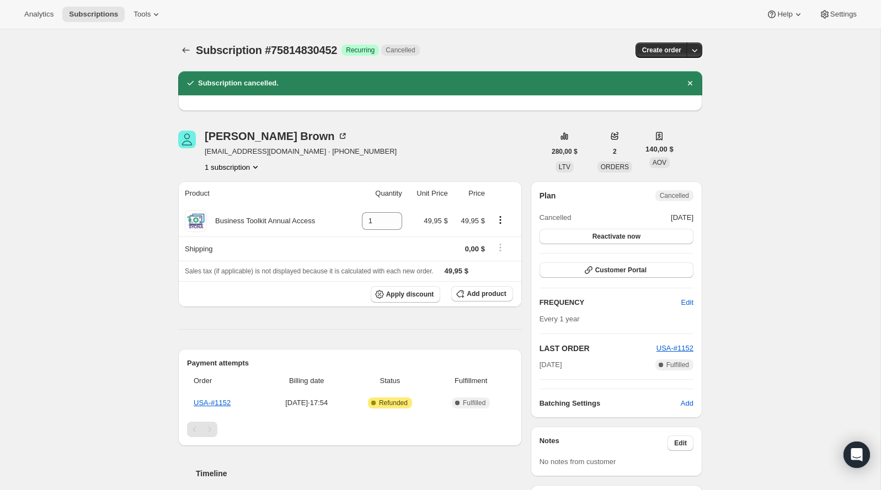
scroll to position [1, 0]
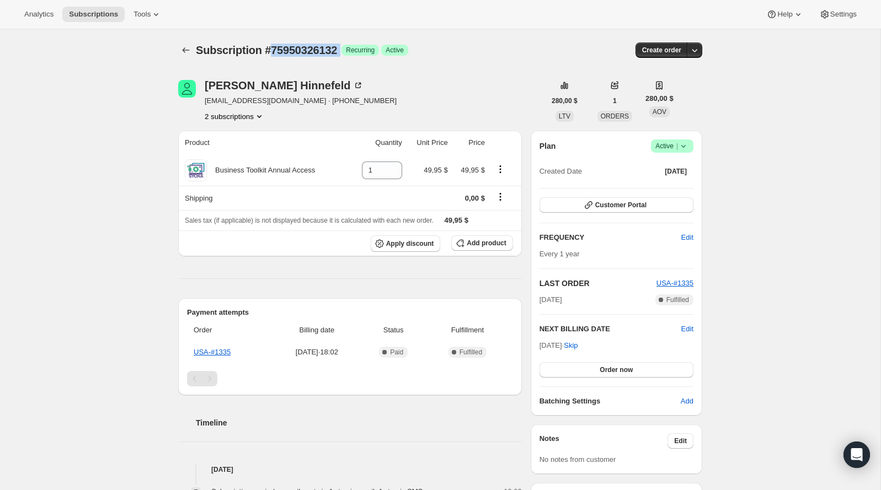
drag, startPoint x: 352, startPoint y: 51, endPoint x: 275, endPoint y: 51, distance: 76.6
click at [275, 51] on div "Subscription #75950326132 Logrado Recurring Logrado Active" at bounding box center [355, 49] width 319 height 15
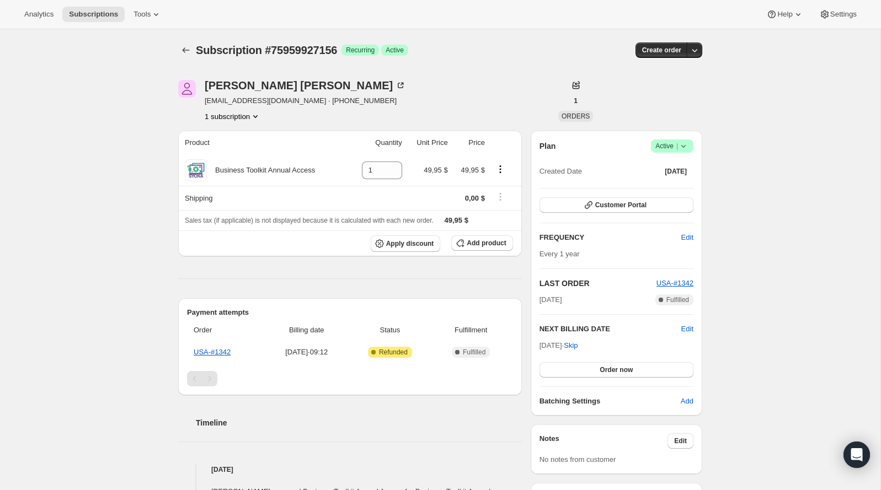
click at [677, 132] on div "Plan Logrado Active | Created Date [DATE] Customer Portal FREQUENCY Edit Every …" at bounding box center [615, 273] width 171 height 285
click at [677, 136] on div "Plan Logrado Active | Created Date [DATE] Customer Portal FREQUENCY Edit Every …" at bounding box center [615, 273] width 171 height 285
click at [684, 150] on icon at bounding box center [683, 146] width 11 height 11
click at [678, 193] on button "Cancel subscription" at bounding box center [667, 187] width 69 height 18
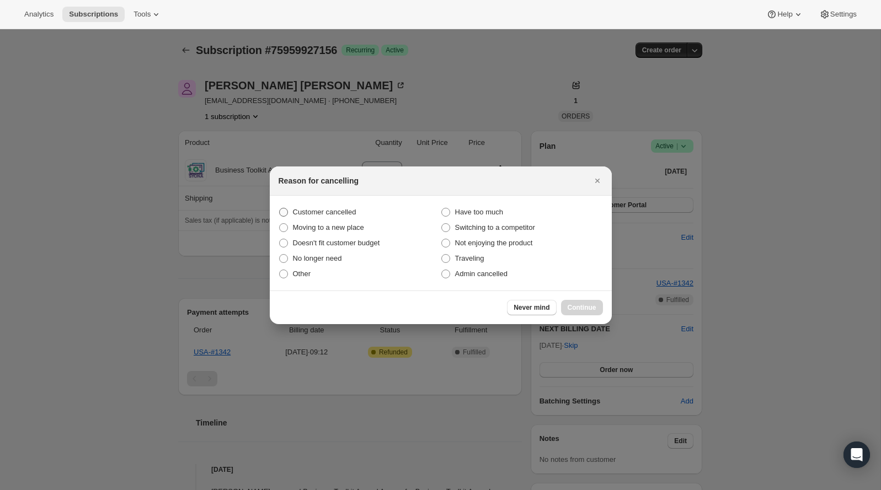
click at [348, 212] on span "Customer cancelled" at bounding box center [324, 212] width 63 height 8
click at [280, 208] on input "Customer cancelled" at bounding box center [279, 208] width 1 height 1
radio input "true"
click at [576, 303] on span "Continue" at bounding box center [581, 307] width 29 height 9
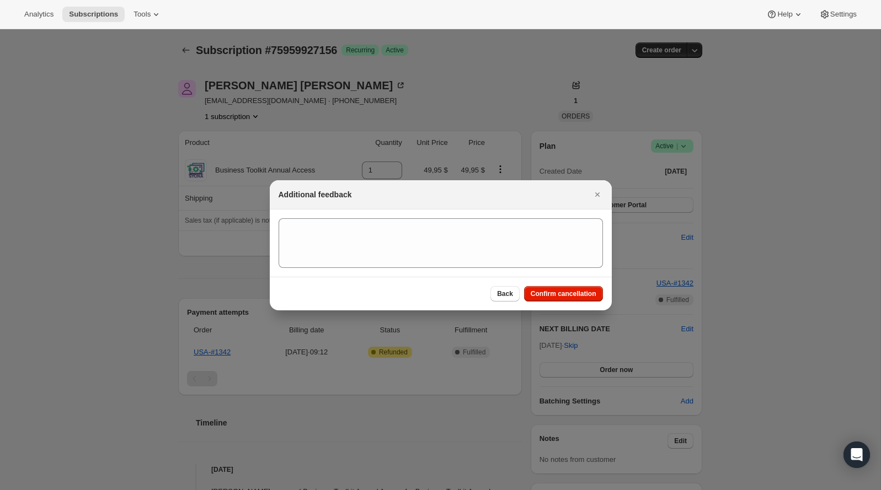
click at [430, 269] on section ":rbj:" at bounding box center [441, 243] width 342 height 67
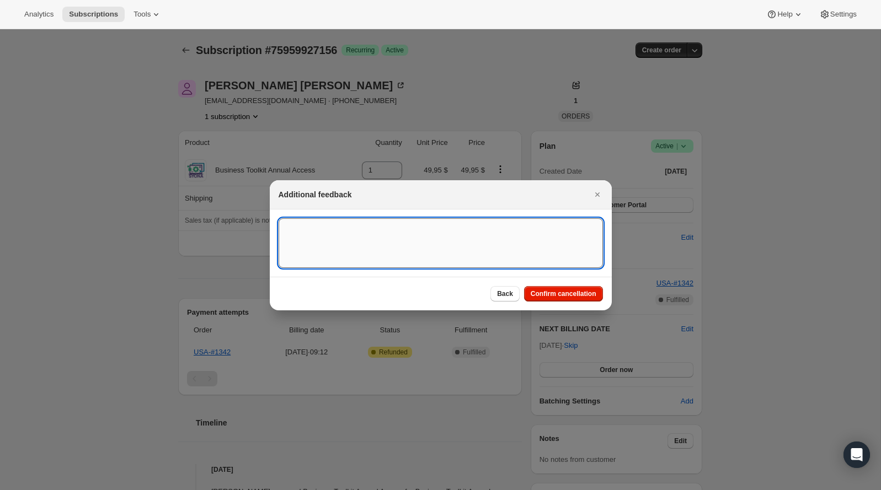
click at [418, 243] on textarea ":rbj:" at bounding box center [440, 243] width 324 height 50
click at [326, 226] on textarea "Customer tell that his account was cancelled the last year," at bounding box center [440, 243] width 324 height 50
click at [463, 229] on textarea "Customer told that his account was cancelled the last year," at bounding box center [440, 243] width 324 height 50
click at [496, 231] on textarea "Customer told that his account was cancelled last year," at bounding box center [440, 243] width 324 height 50
click at [474, 228] on textarea "Customer told that his account was cancelled last year," at bounding box center [440, 243] width 324 height 50
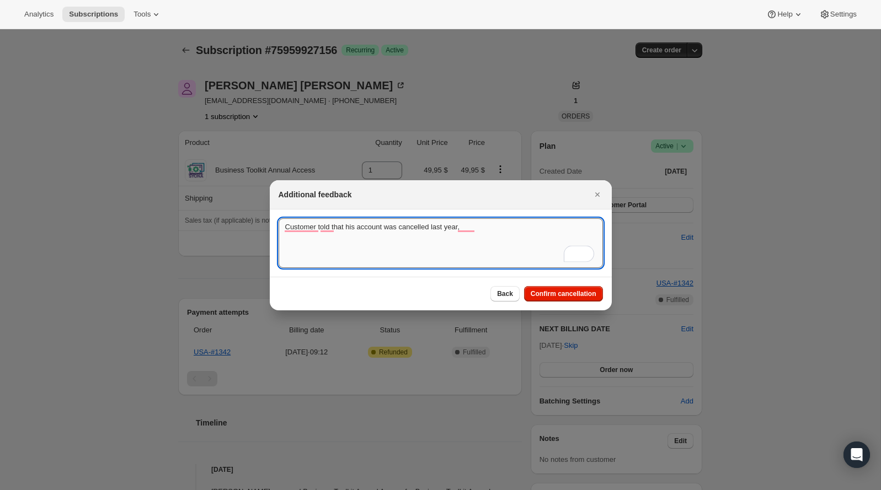
click at [470, 228] on textarea "Customer told that his account was cancelled last year," at bounding box center [440, 243] width 324 height 50
click at [475, 232] on textarea "Customer told that his account was cancelled last year," at bounding box center [440, 243] width 324 height 50
click at [469, 231] on textarea "Customer told that his account was cancelled last year," at bounding box center [440, 243] width 324 height 50
click at [484, 232] on textarea "Customer told that his account was cancelled last year," at bounding box center [440, 243] width 324 height 50
click at [330, 228] on textarea "Customer told that his account was cancelled last year, but it was active, I wi…" at bounding box center [440, 243] width 324 height 50
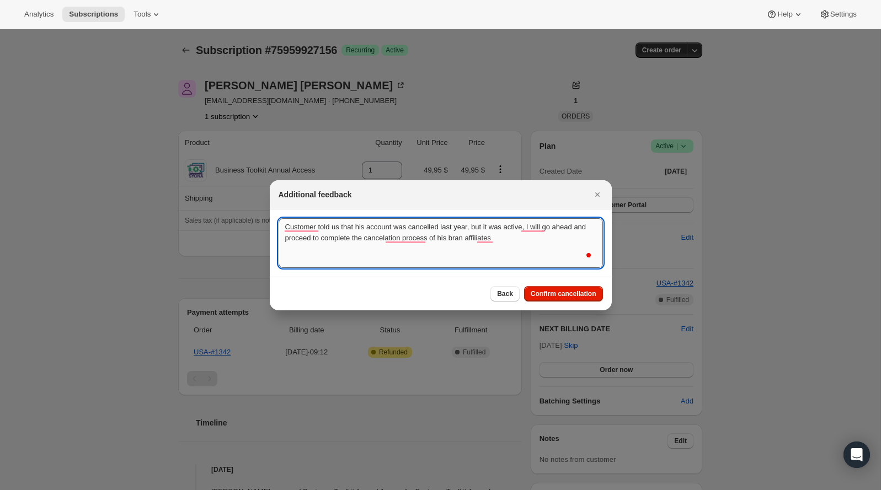
click at [405, 234] on textarea "Customer told us that his account was cancelled last year, but it was active, I…" at bounding box center [440, 243] width 324 height 50
click at [531, 223] on textarea "Customer told us that his account was cancelled last year, but it was active, I…" at bounding box center [440, 243] width 324 height 50
click at [520, 228] on textarea "Customer told us that his account was cancelled last year, but it was active. I…" at bounding box center [440, 243] width 324 height 50
click at [404, 238] on textarea "Customer told us that his account was cancelled last year, but it was active. I…" at bounding box center [440, 243] width 324 height 50
click at [495, 238] on textarea "Customer told us that his account was cancelled last year, but it was active. I…" at bounding box center [440, 243] width 324 height 50
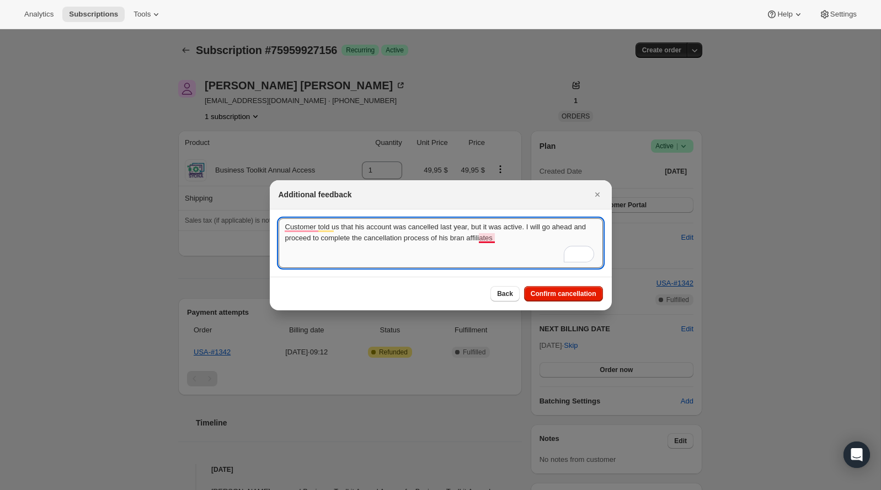
click at [489, 233] on textarea "Customer told us that his account was cancelled last year, but it was active. I…" at bounding box center [440, 243] width 324 height 50
click at [482, 238] on textarea "Customer told us that his account was cancelled last year, but it was active. I…" at bounding box center [440, 243] width 324 height 50
type textarea "Customer told us that his account was cancelled last year, but it was active. I…"
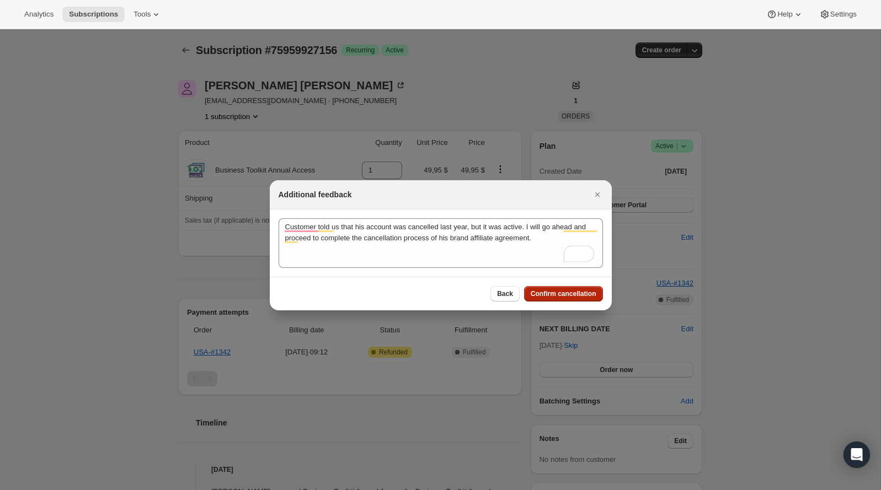
click at [570, 296] on span "Confirm cancellation" at bounding box center [563, 293] width 66 height 9
